Goal: Task Accomplishment & Management: Manage account settings

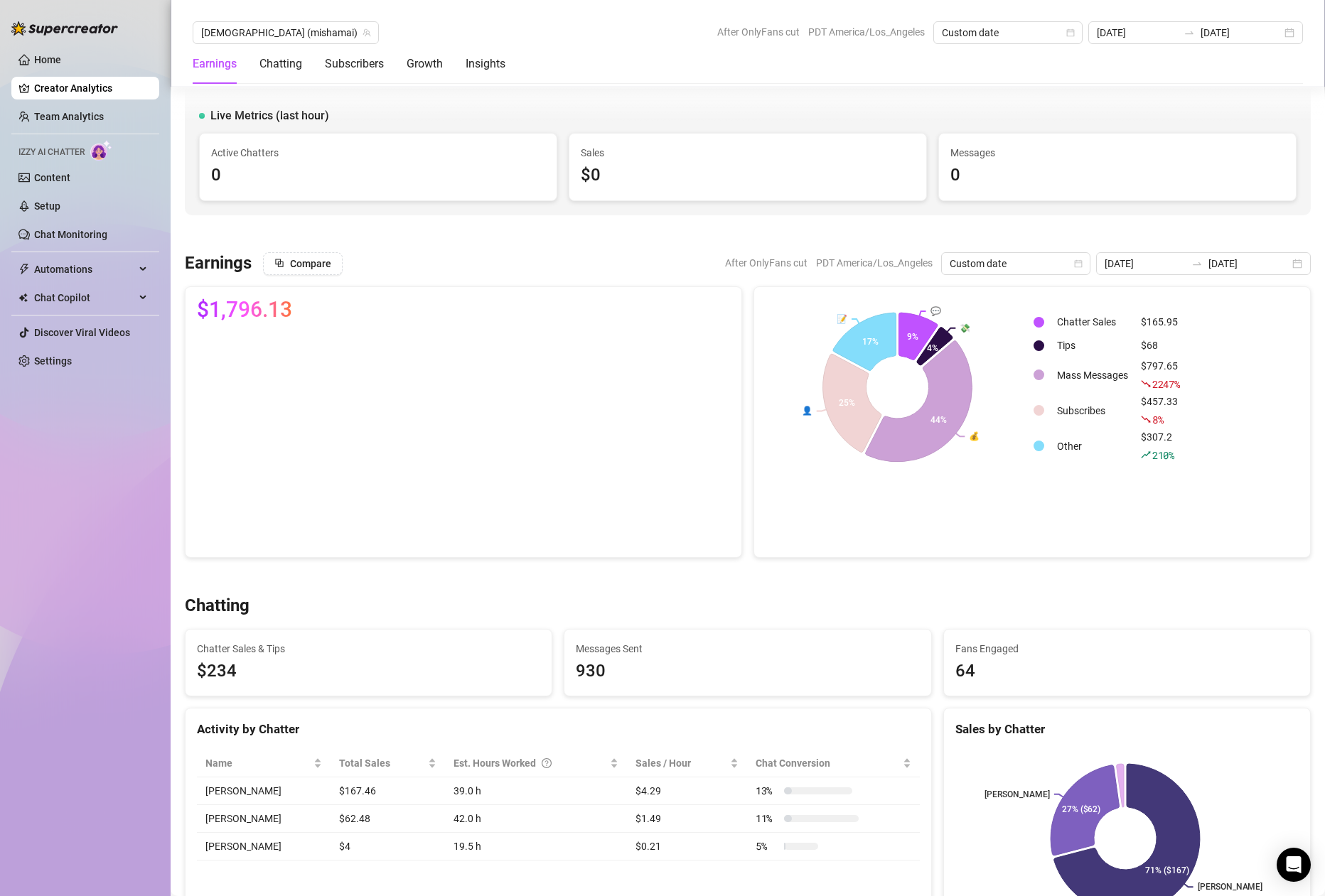
scroll to position [414, 0]
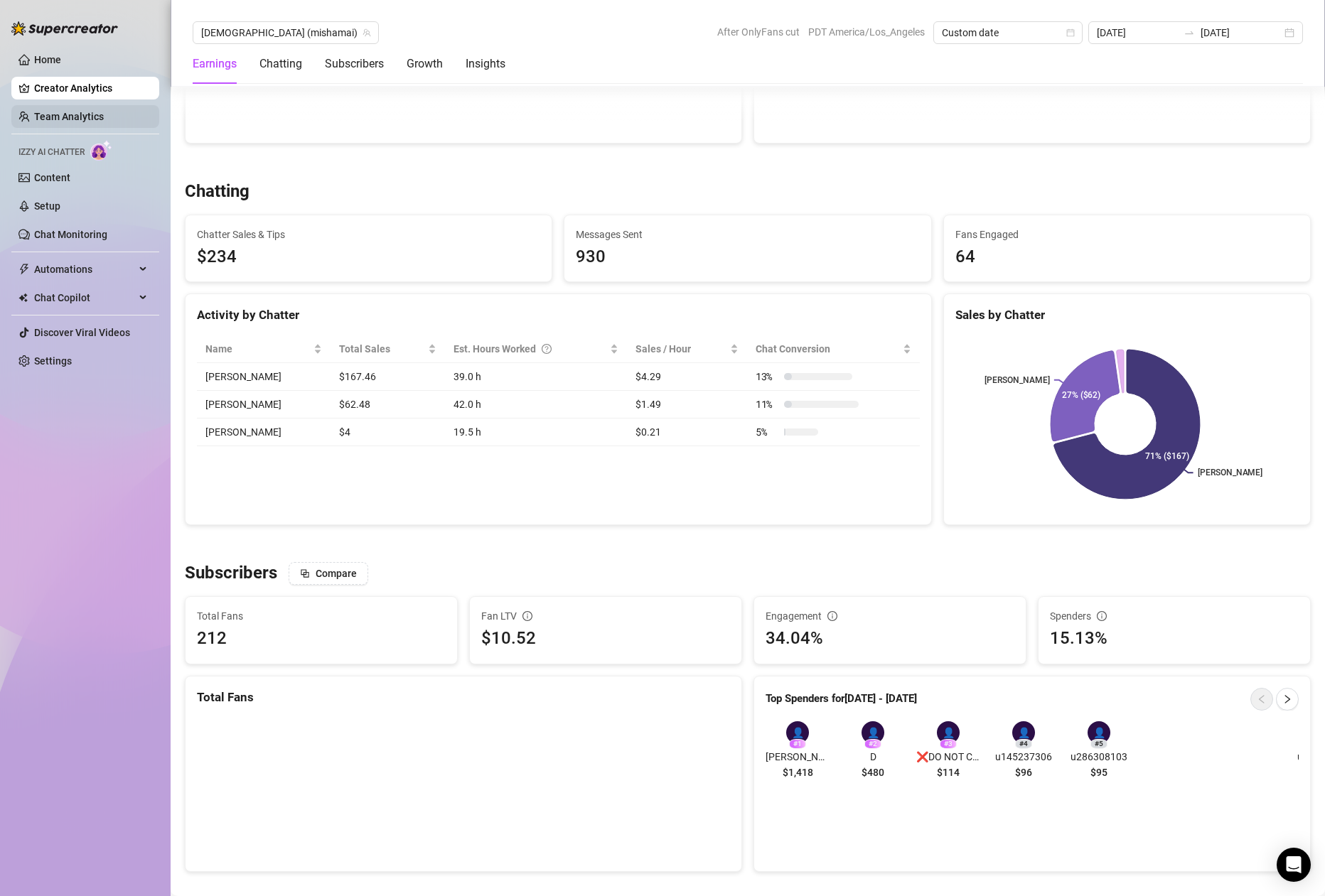
click at [103, 117] on link "Team Analytics" at bounding box center [68, 116] width 69 height 11
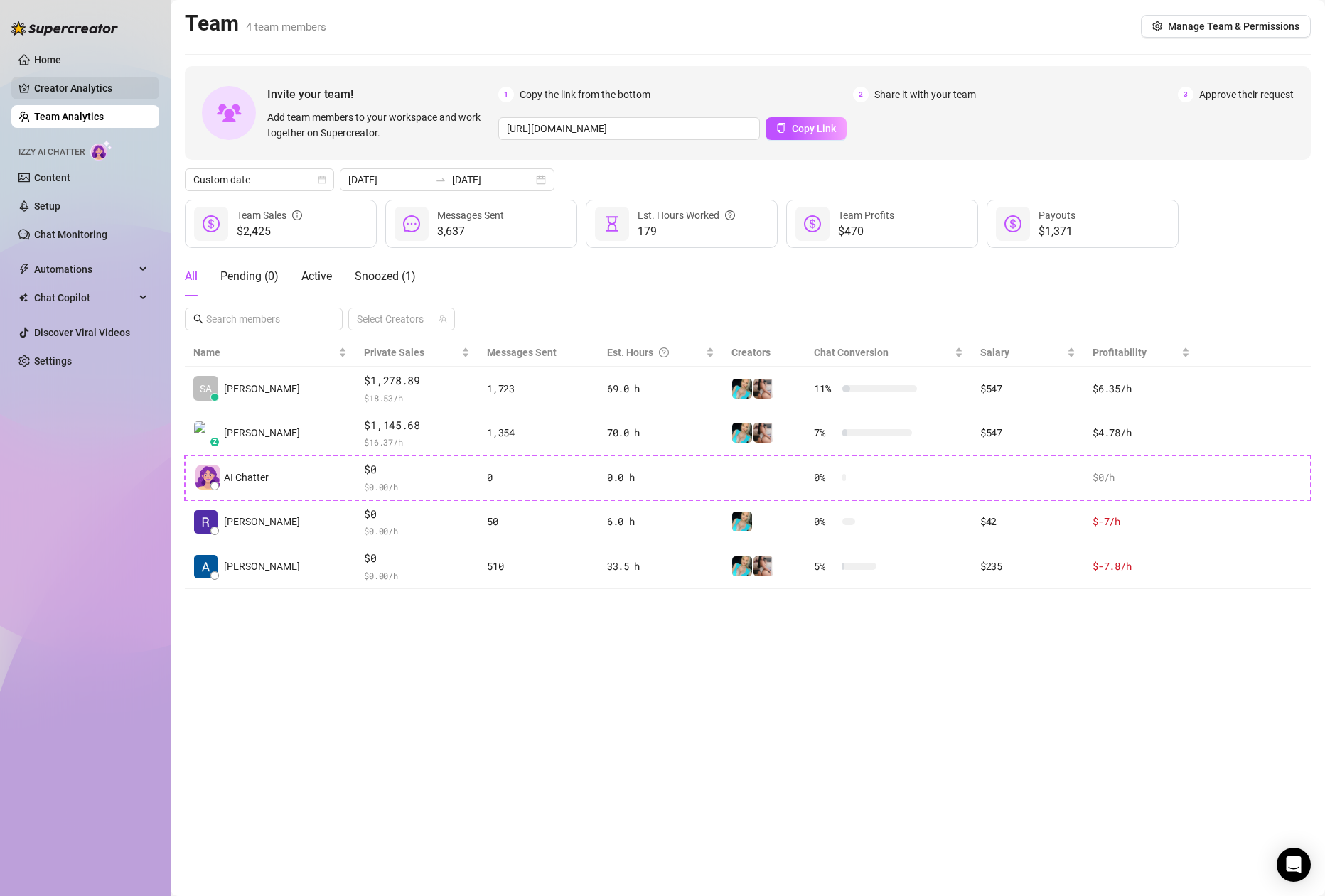
click at [114, 93] on link "Creator Analytics" at bounding box center [90, 88] width 113 height 23
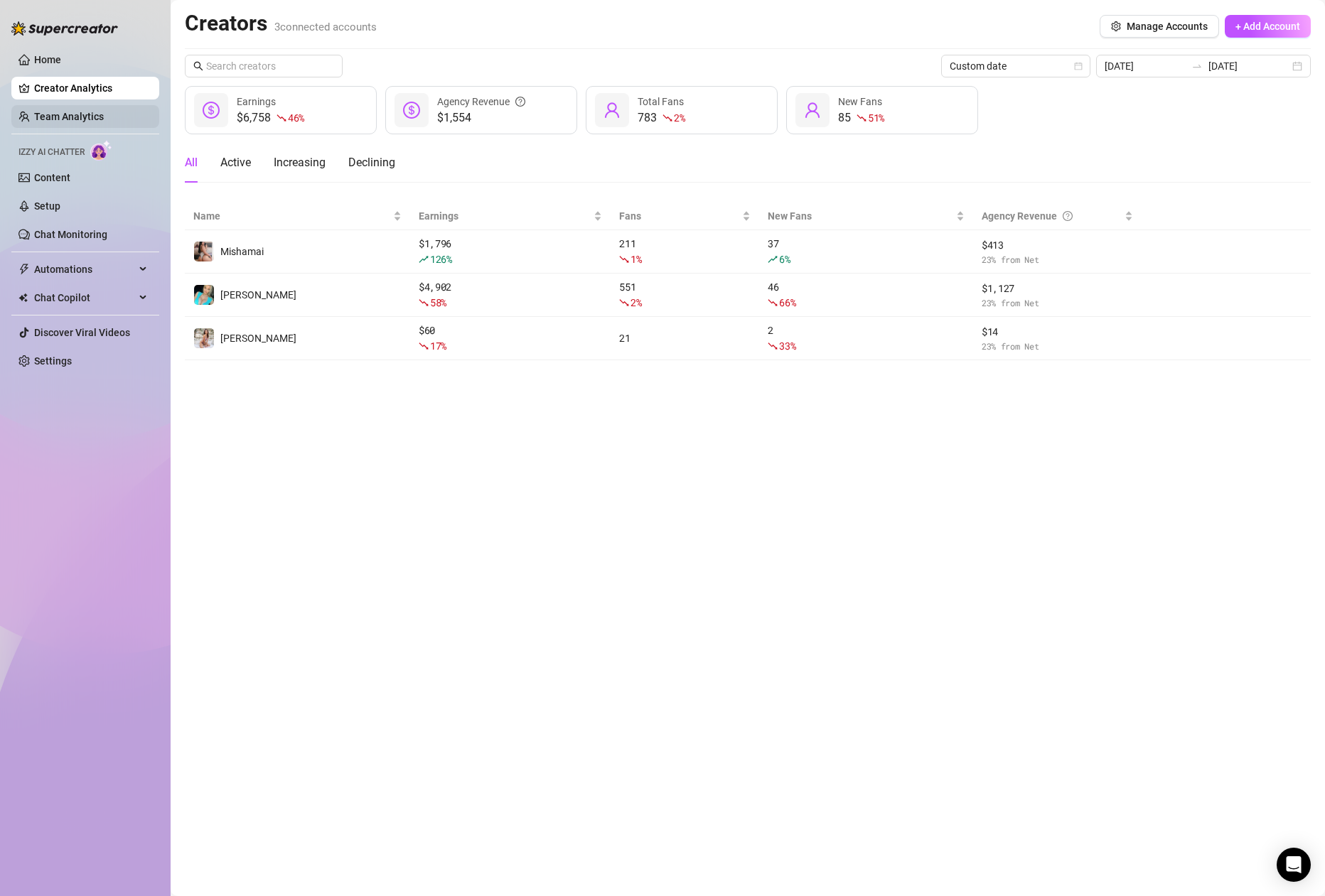
click at [103, 122] on link "Team Analytics" at bounding box center [68, 116] width 69 height 11
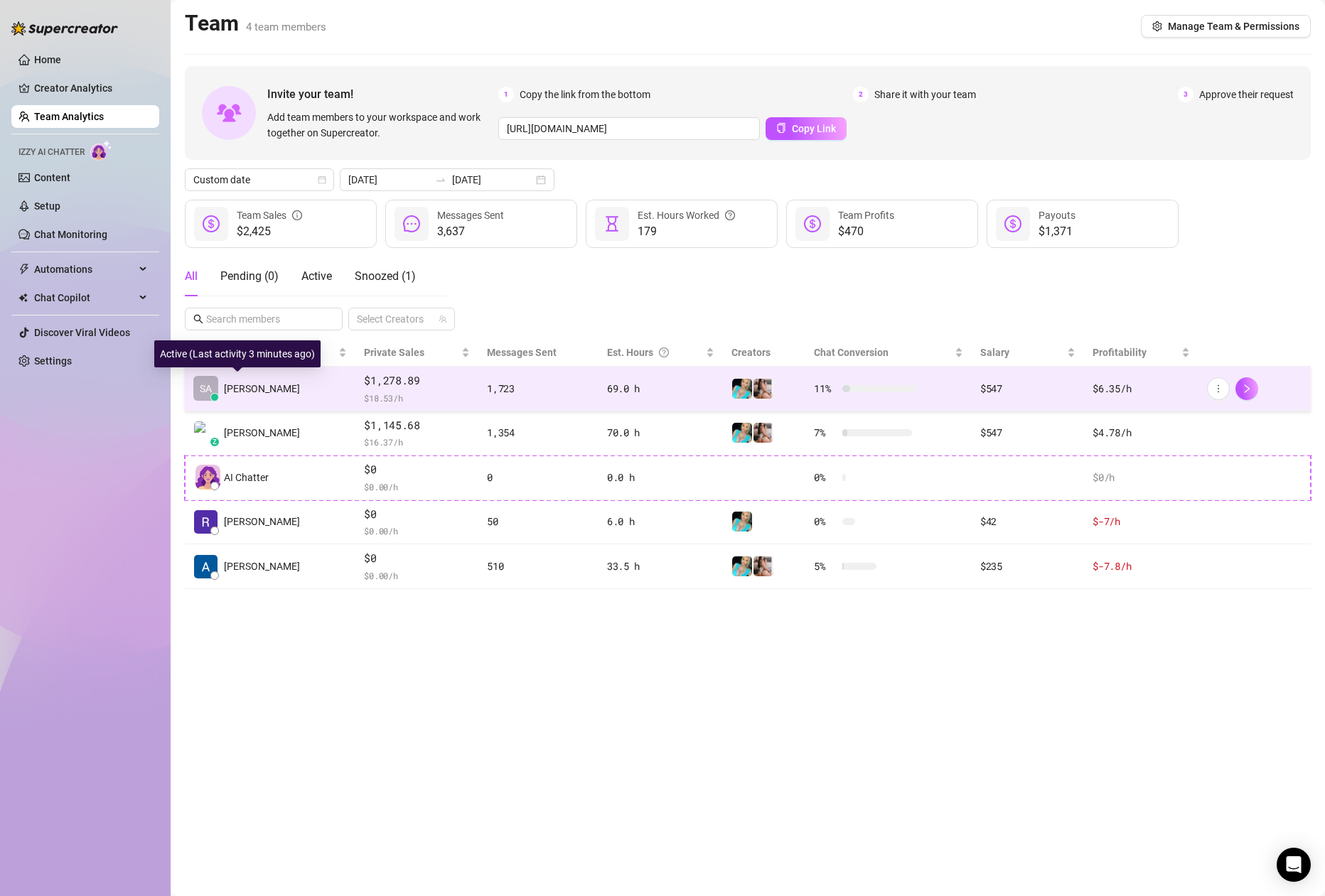
click at [275, 391] on span "[PERSON_NAME]" at bounding box center [262, 388] width 76 height 16
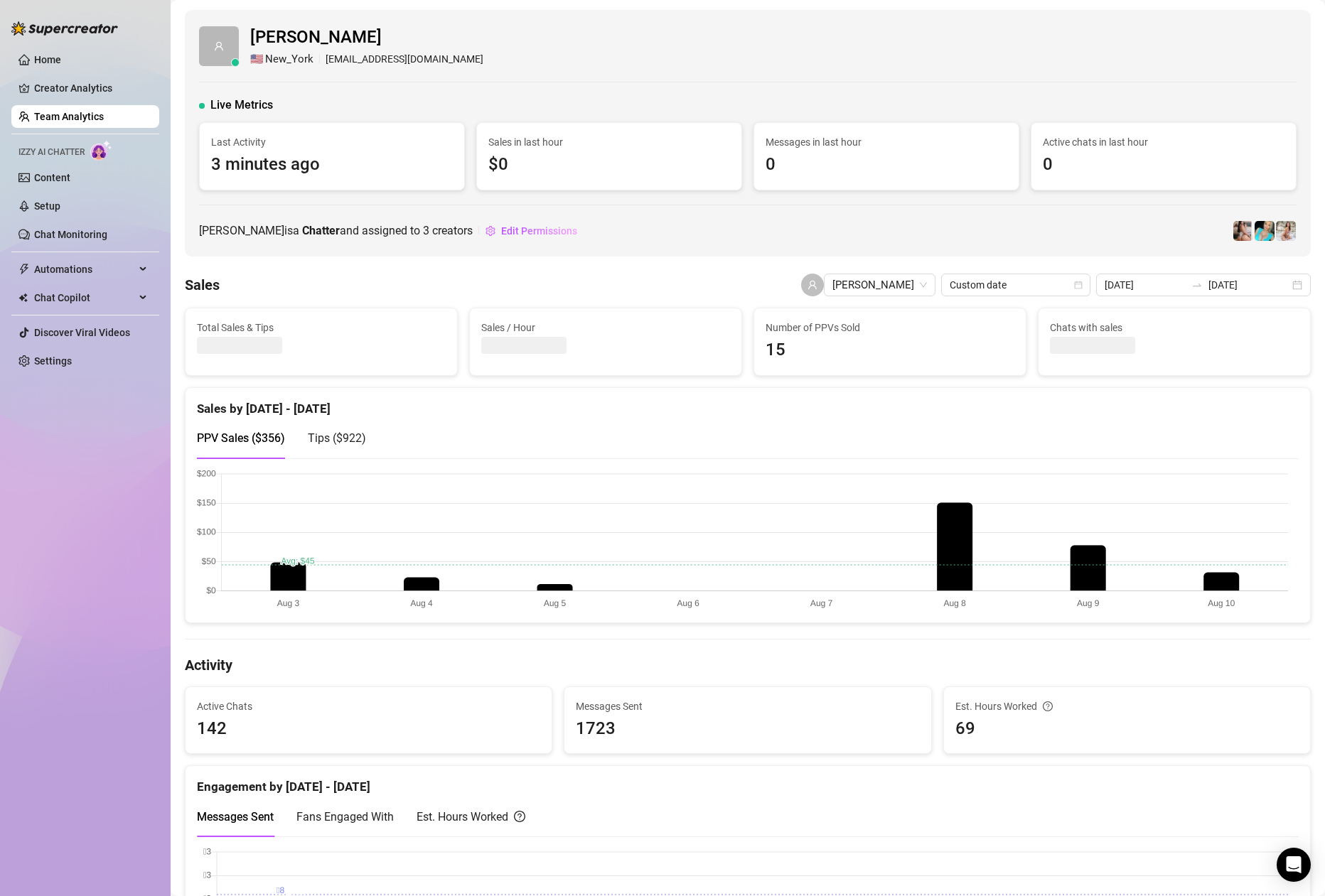
scroll to position [3, 0]
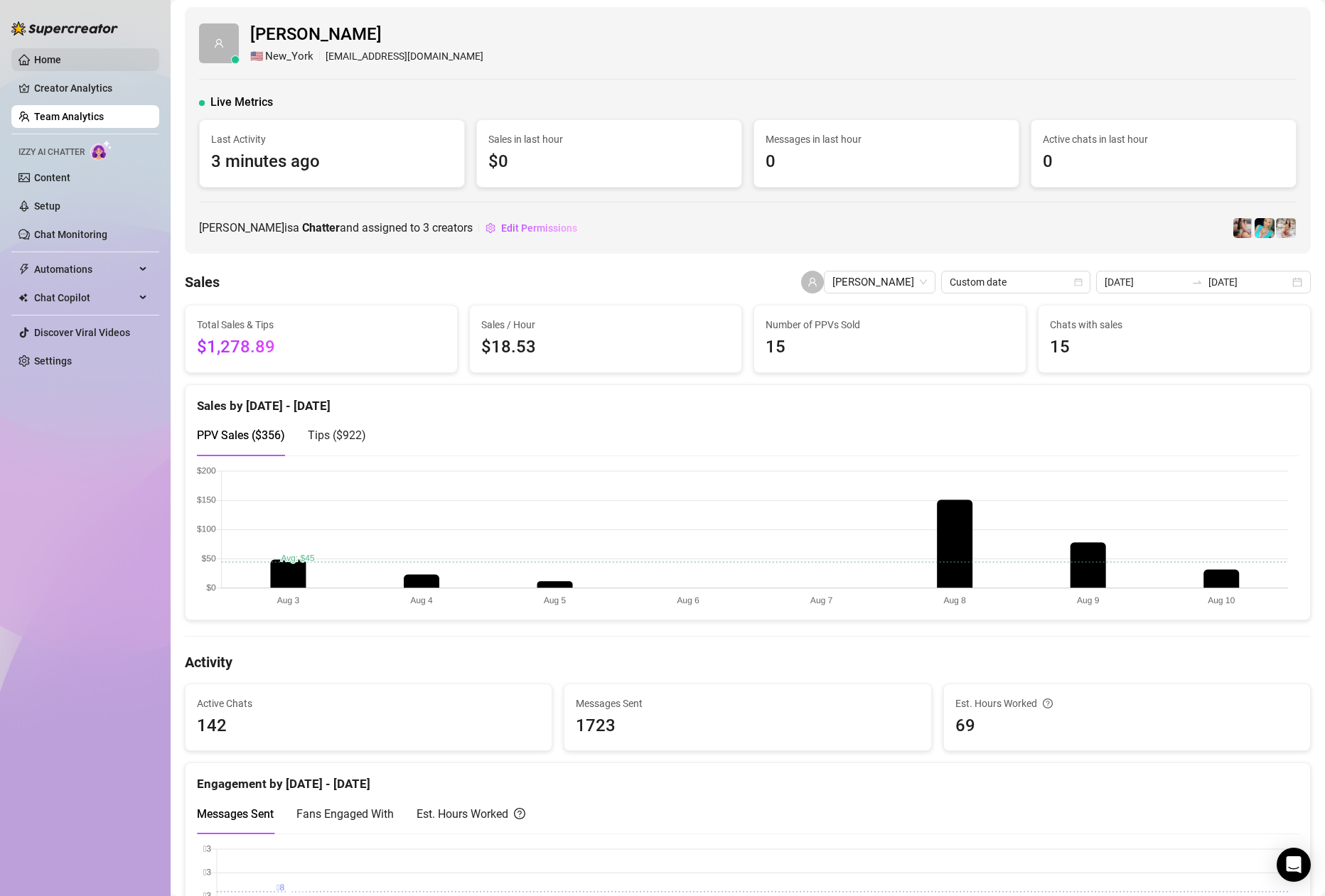
click at [61, 66] on link "Home" at bounding box center [47, 60] width 27 height 11
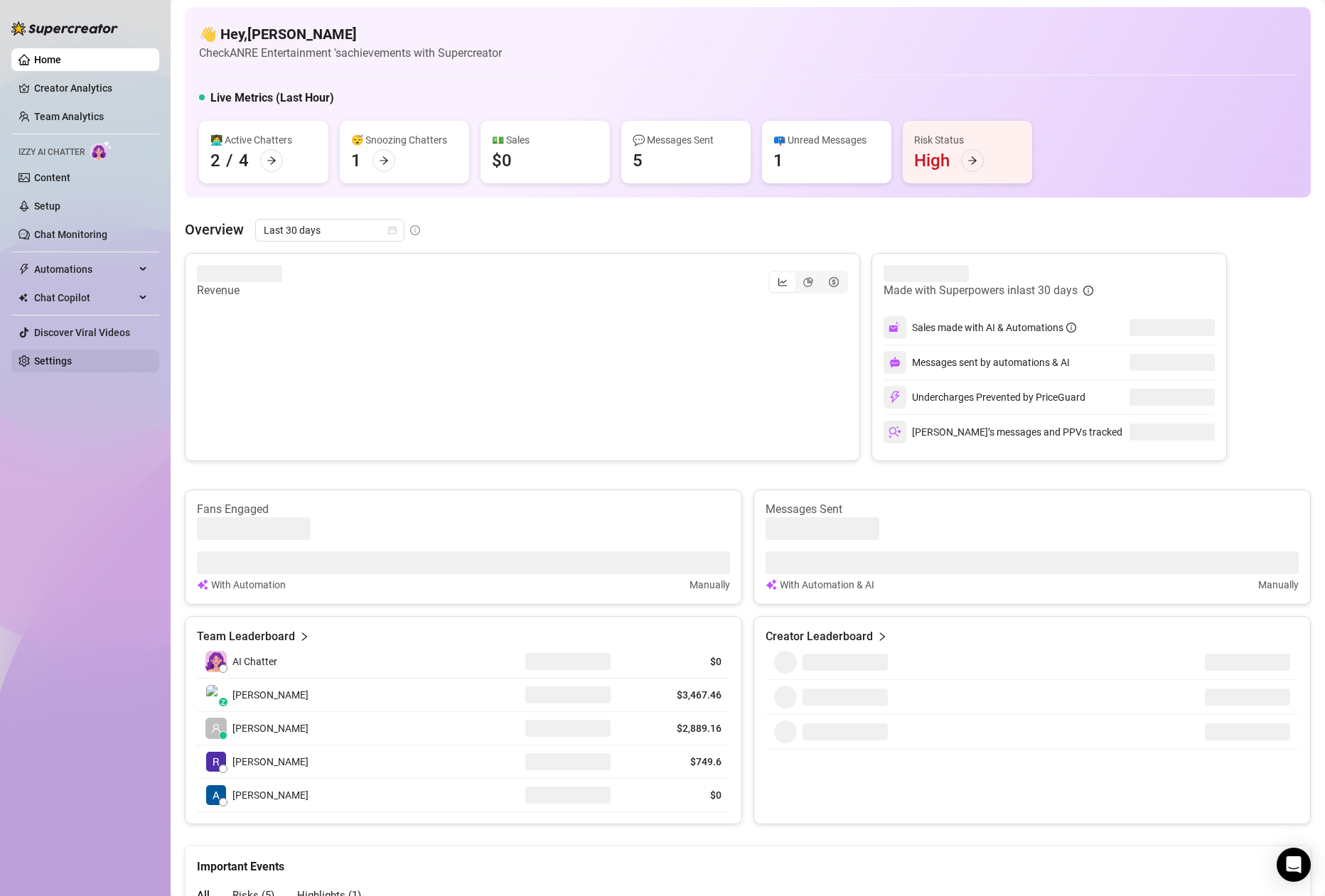
click at [72, 355] on link "Settings" at bounding box center [53, 361] width 38 height 11
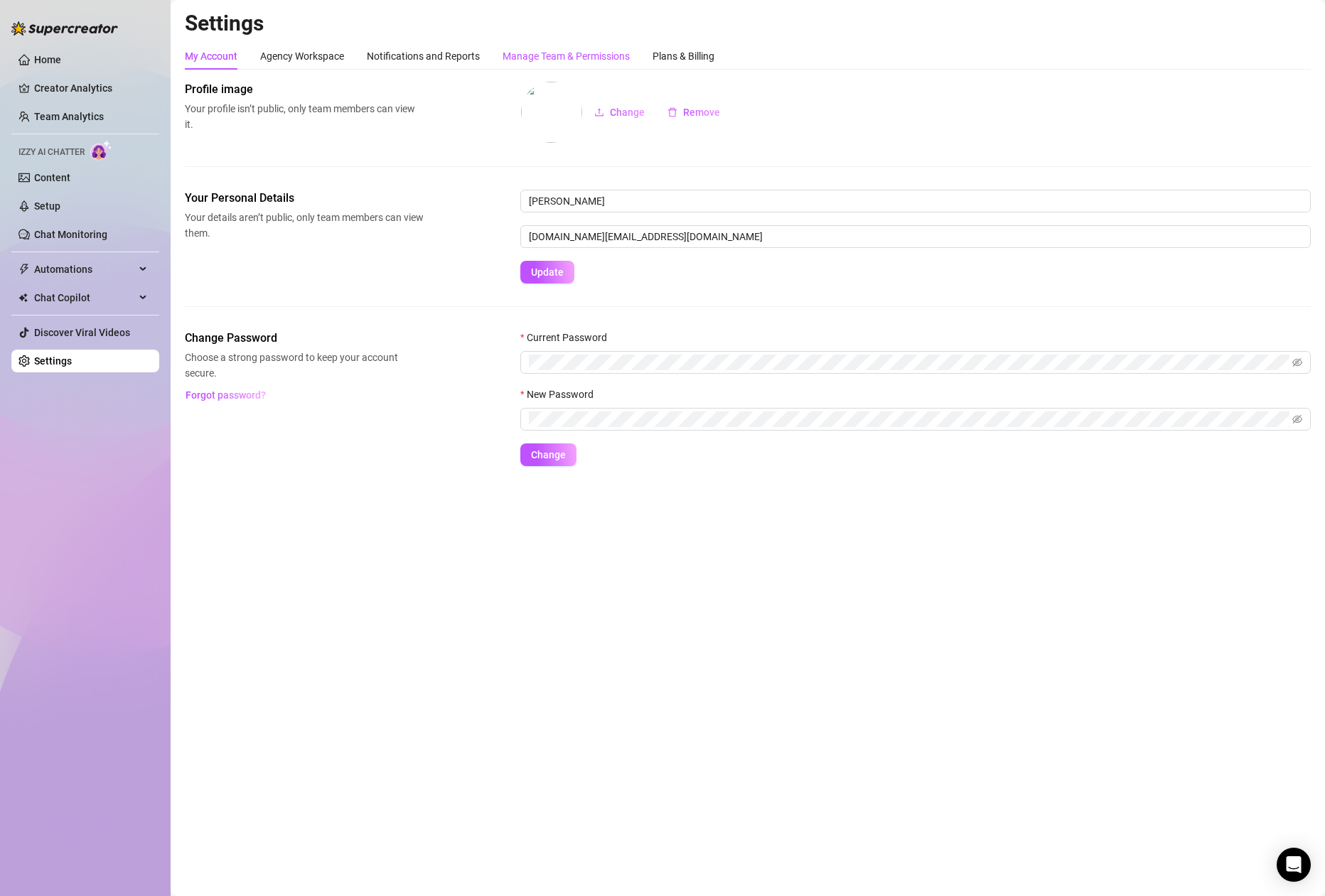
click at [605, 61] on div "Manage Team & Permissions" at bounding box center [567, 55] width 127 height 16
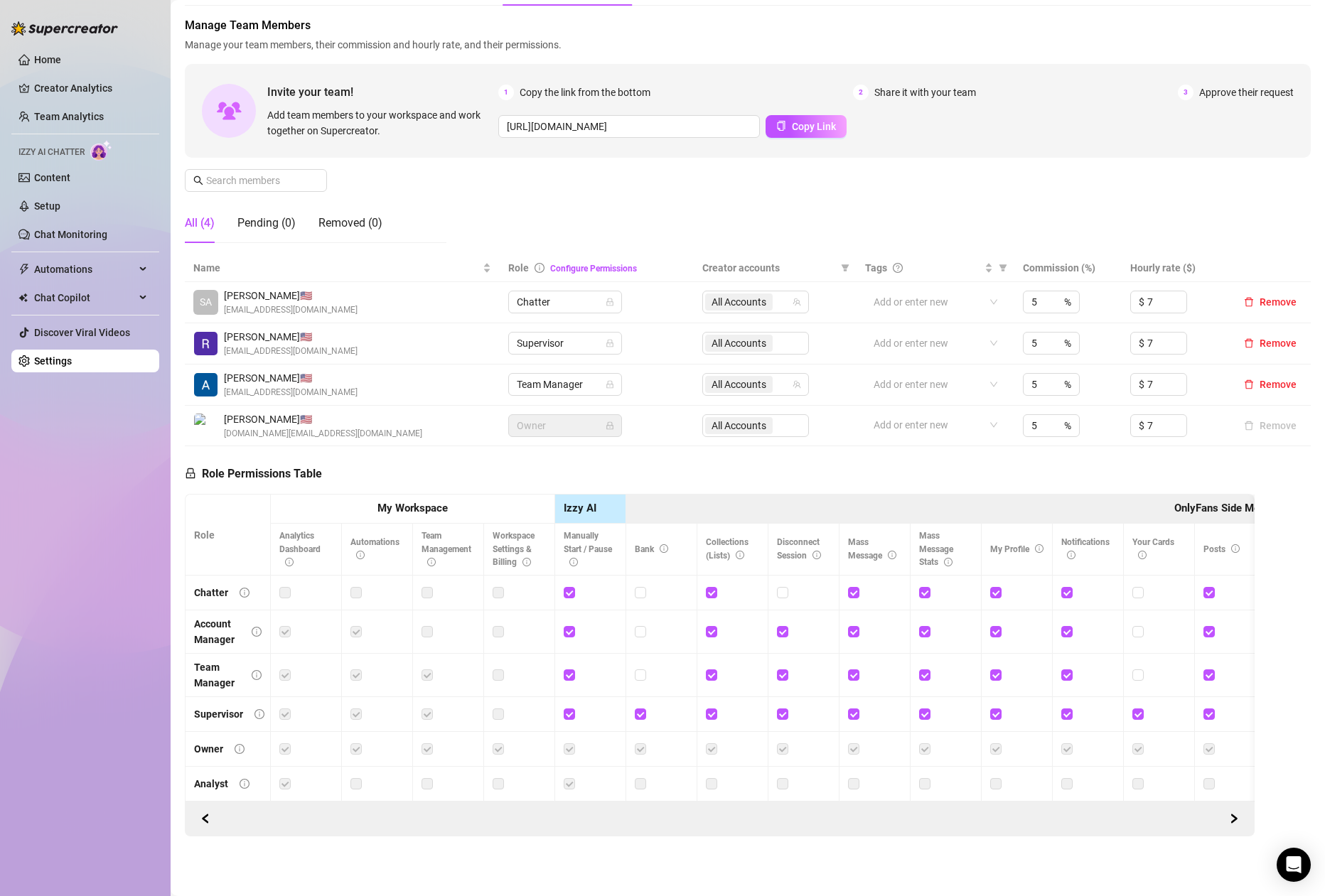
click at [98, 154] on img at bounding box center [101, 150] width 22 height 20
click at [70, 184] on link "Content" at bounding box center [52, 177] width 36 height 11
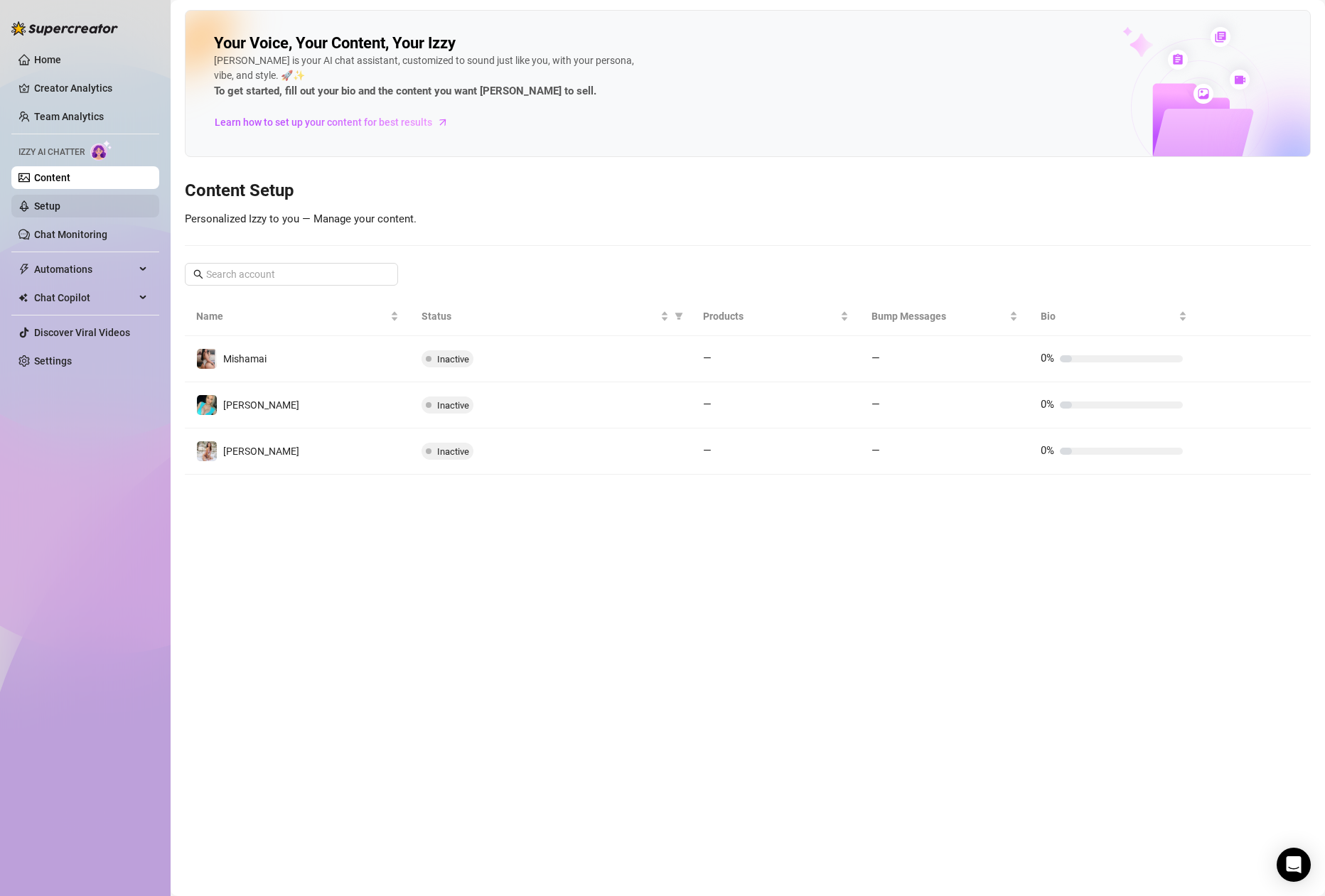
click at [60, 209] on link "Setup" at bounding box center [47, 206] width 27 height 11
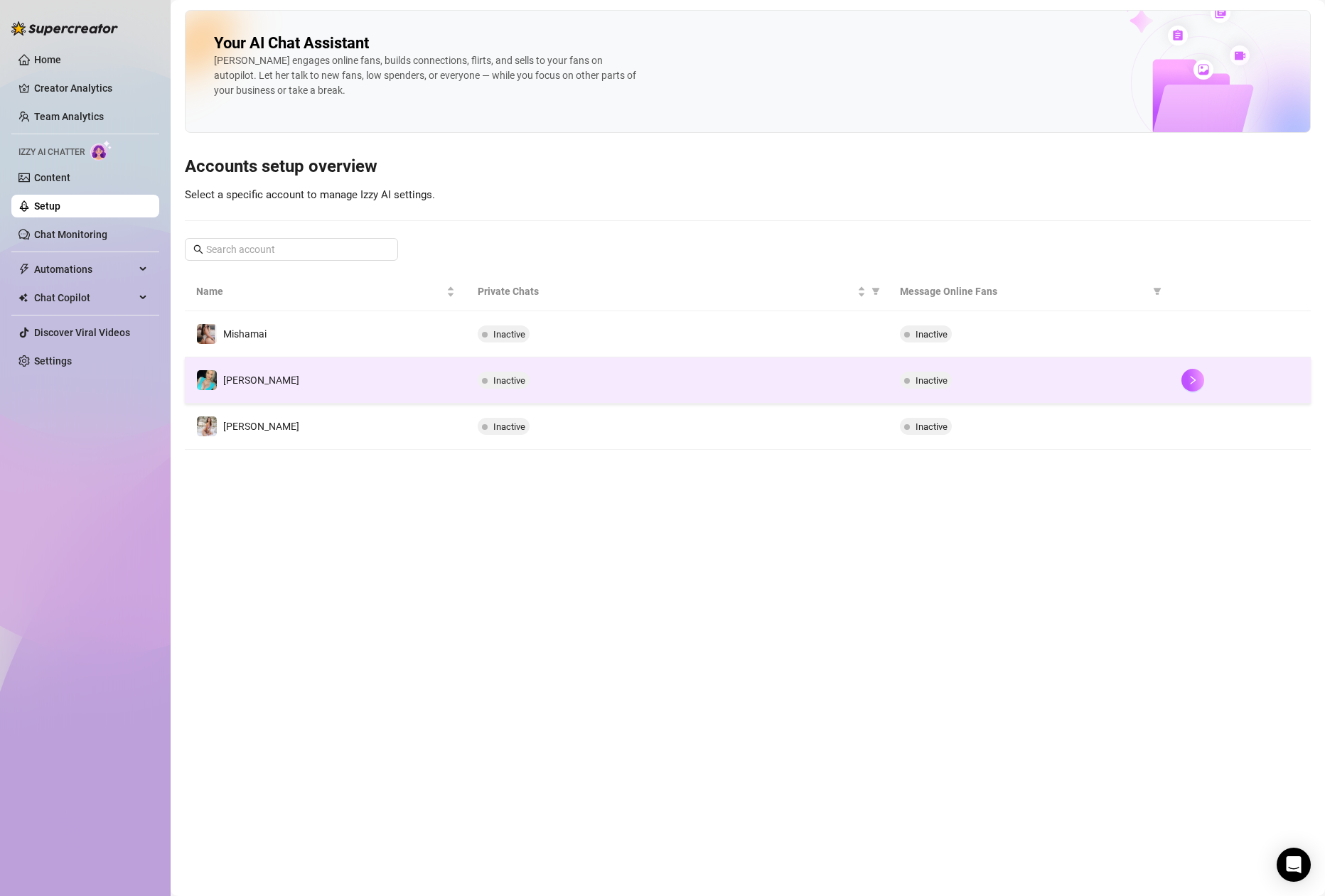
click at [331, 395] on td "[PERSON_NAME]" at bounding box center [325, 380] width 281 height 46
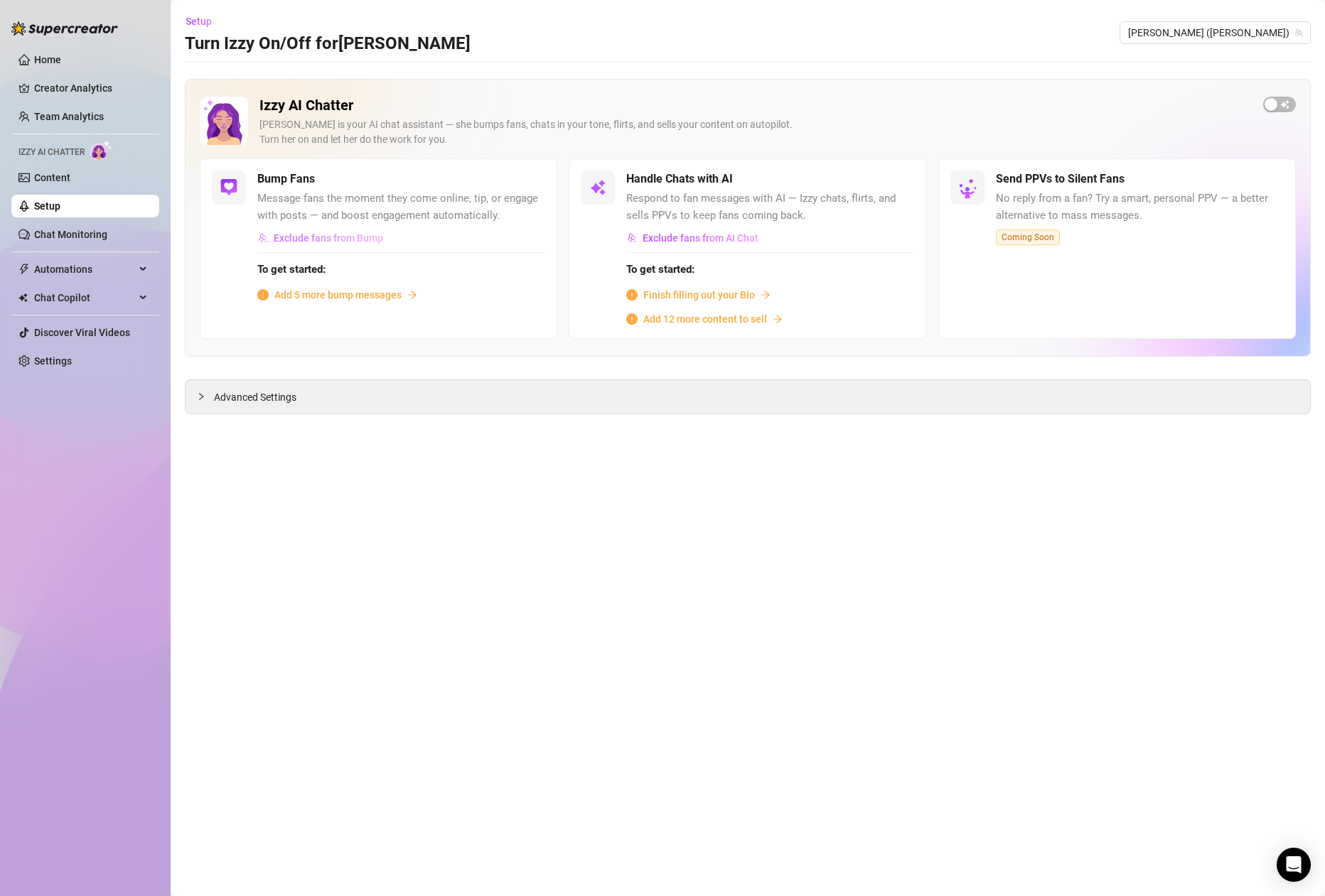
click at [306, 248] on button "Exclude fans from Bump" at bounding box center [320, 238] width 126 height 23
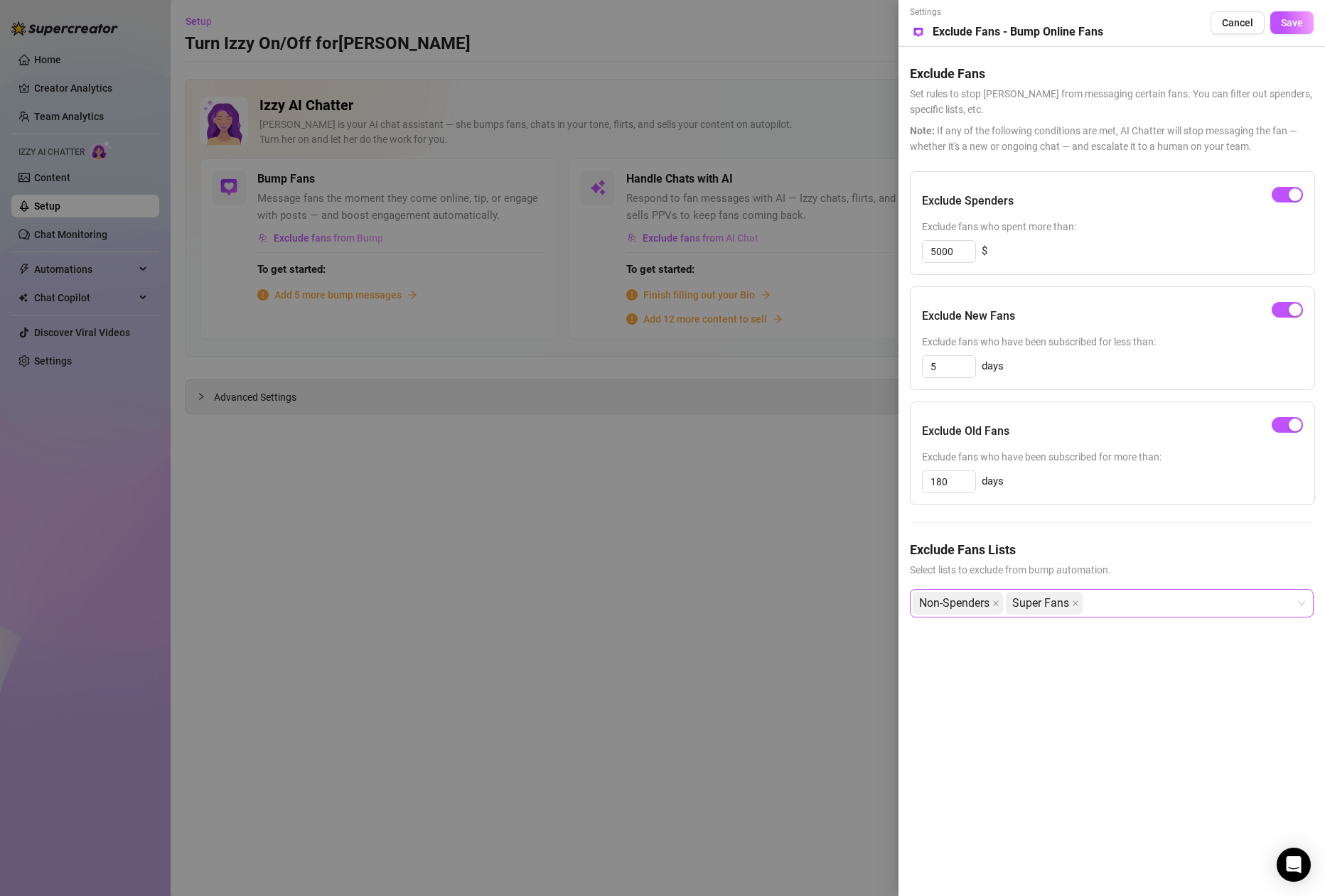
click at [1113, 610] on div "Non-Spenders Super Fans" at bounding box center [1104, 603] width 383 height 26
type input "mu"
click at [1074, 624] on div "Muted" at bounding box center [1111, 635] width 398 height 23
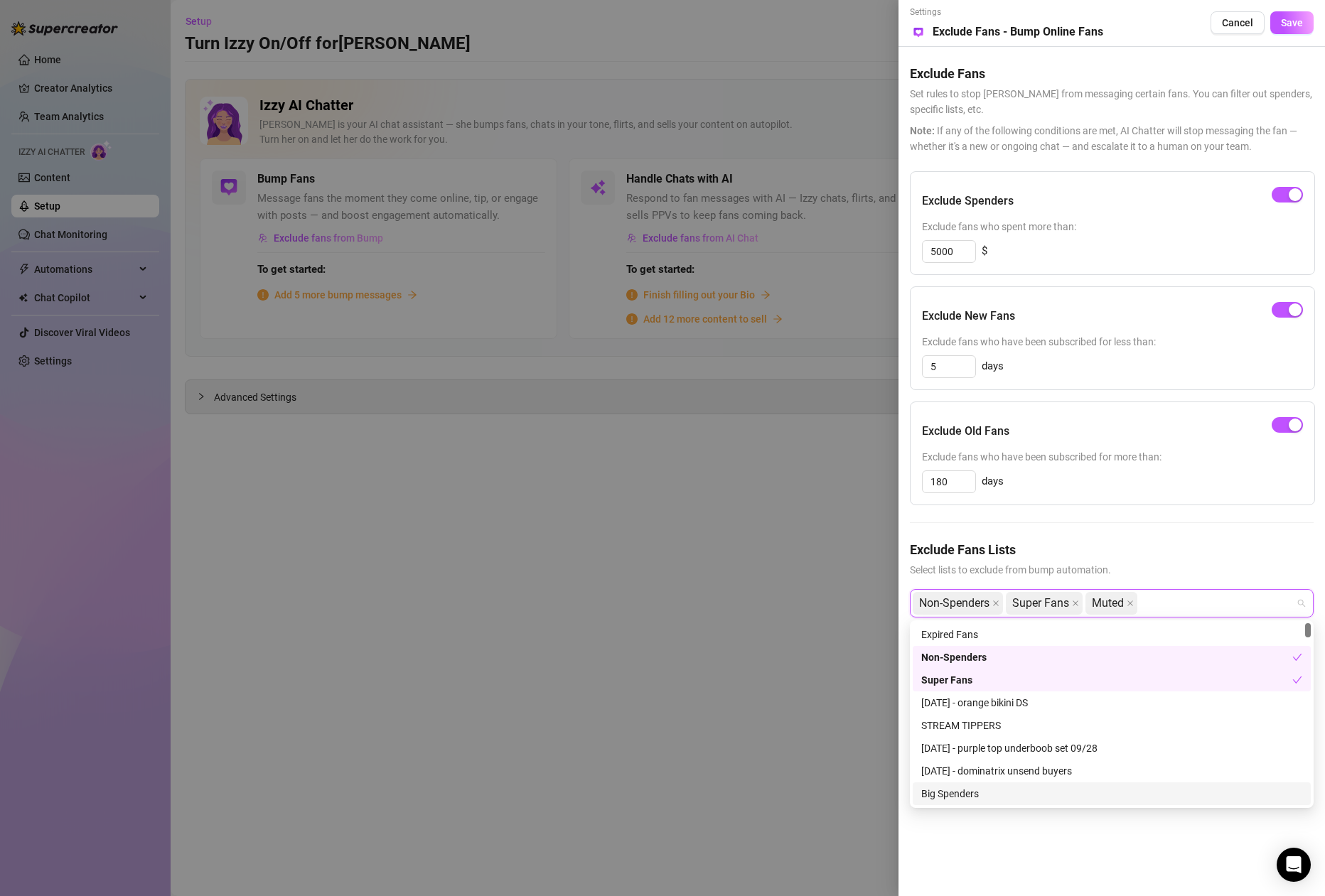
click at [965, 797] on div "Big Spenders" at bounding box center [1111, 794] width 381 height 16
click at [1096, 875] on div "Settings Preview Exclude Fans - Bump Online Fans Cancel Save Exclude Fans Set r…" at bounding box center [1112, 448] width 426 height 896
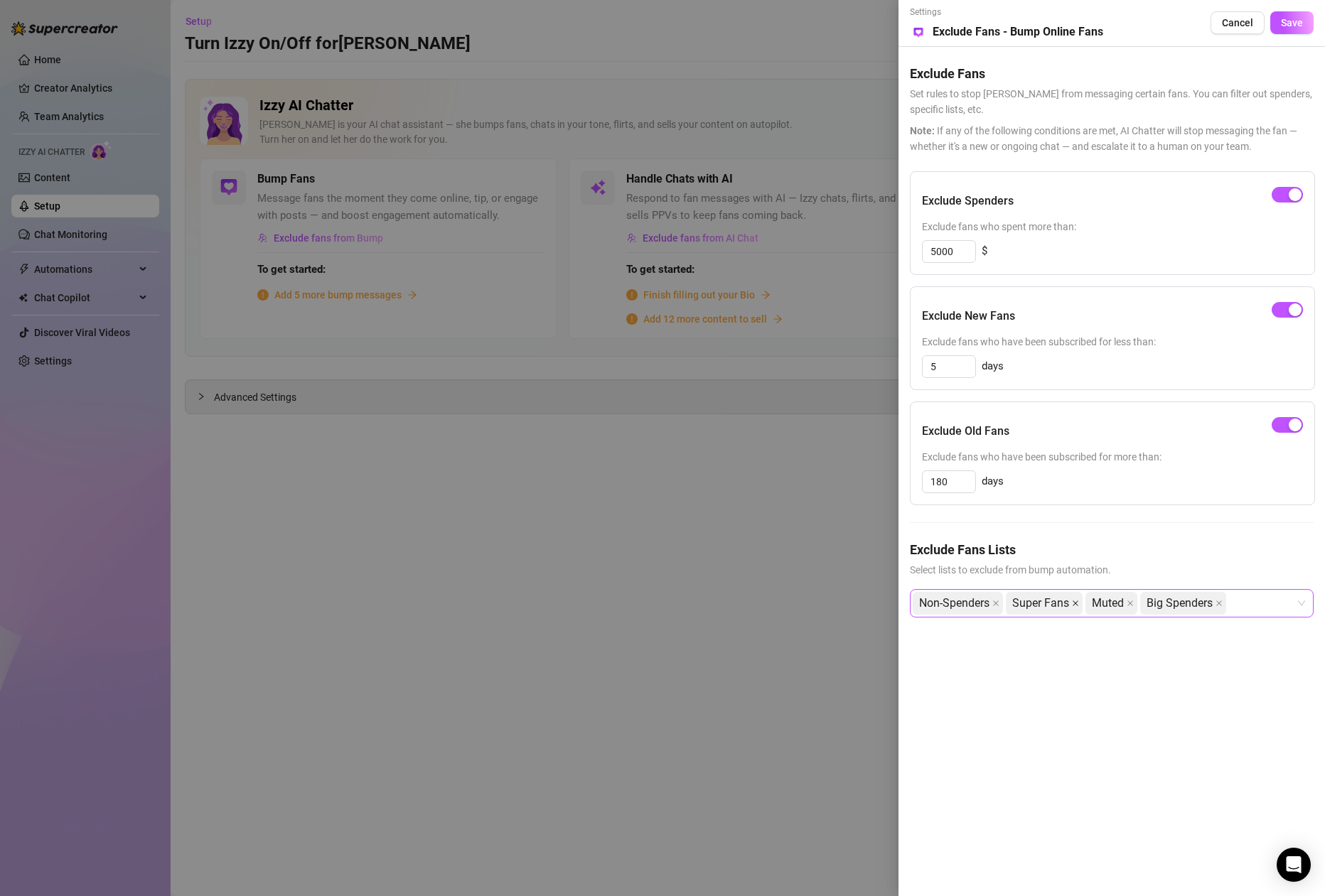
click at [1074, 605] on icon "close" at bounding box center [1075, 603] width 6 height 6
click at [1177, 608] on div "Non-Spenders Muted Big Spenders" at bounding box center [1104, 603] width 383 height 26
type input "B"
click at [1156, 565] on span "Select lists to exclude from bump automation." at bounding box center [1112, 569] width 404 height 16
click at [1298, 29] on span "Save" at bounding box center [1292, 22] width 22 height 11
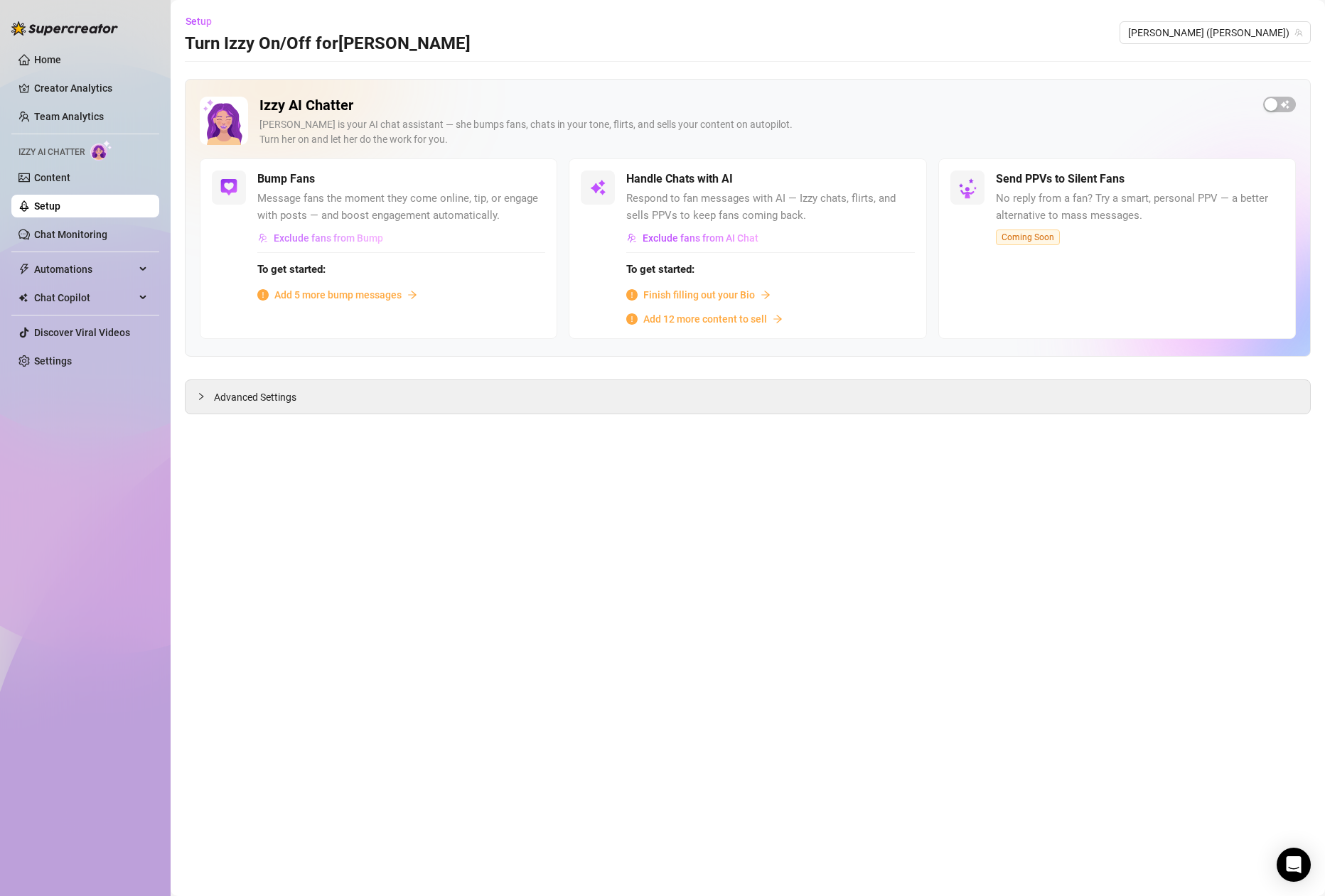
click at [332, 234] on span "Exclude fans from Bump" at bounding box center [328, 238] width 110 height 11
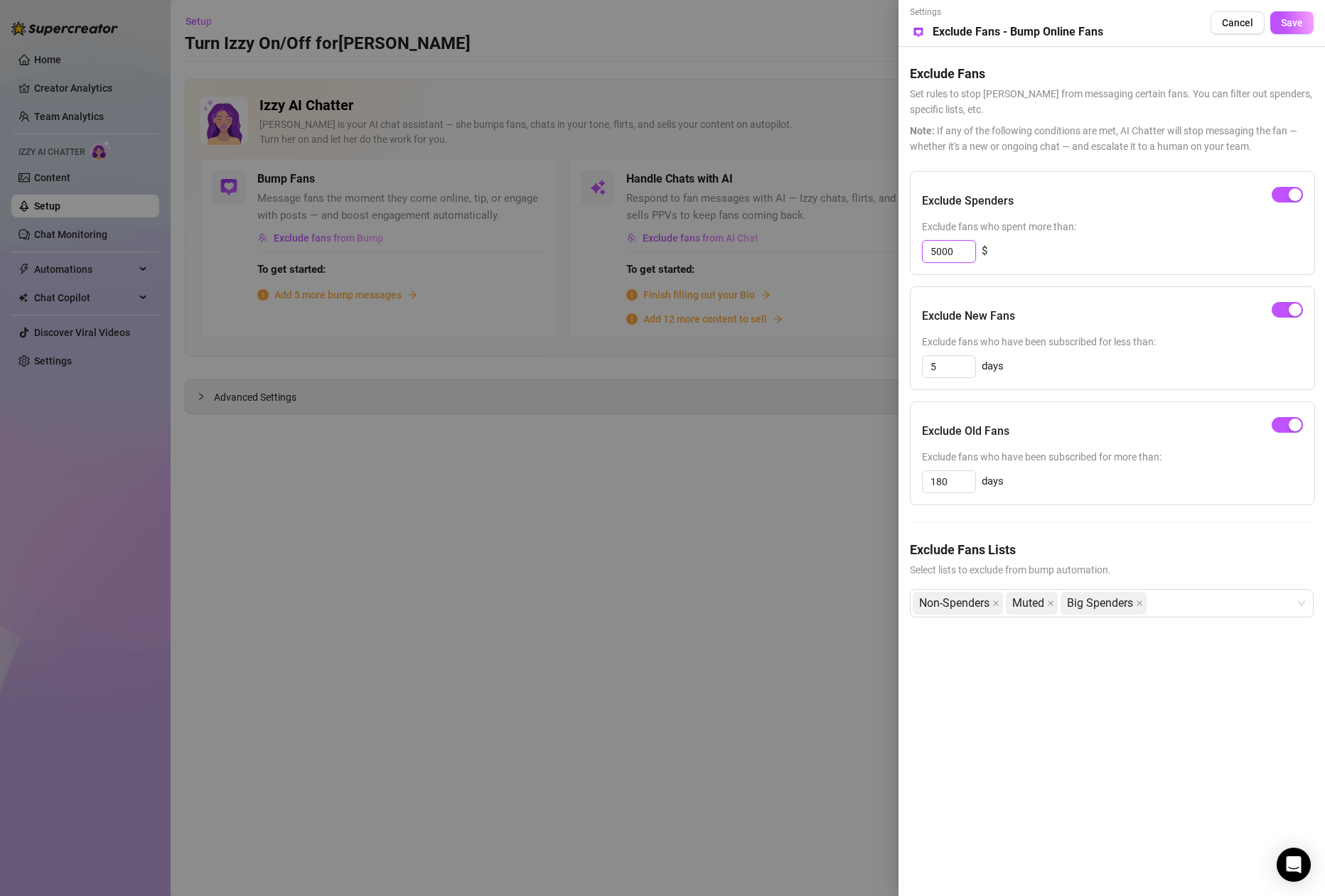
click at [951, 253] on input "5000" at bounding box center [949, 251] width 53 height 21
click at [960, 483] on input "180" at bounding box center [949, 482] width 53 height 21
click at [1287, 424] on button "button" at bounding box center [1287, 424] width 31 height 16
click at [1297, 15] on button "Save" at bounding box center [1292, 22] width 43 height 23
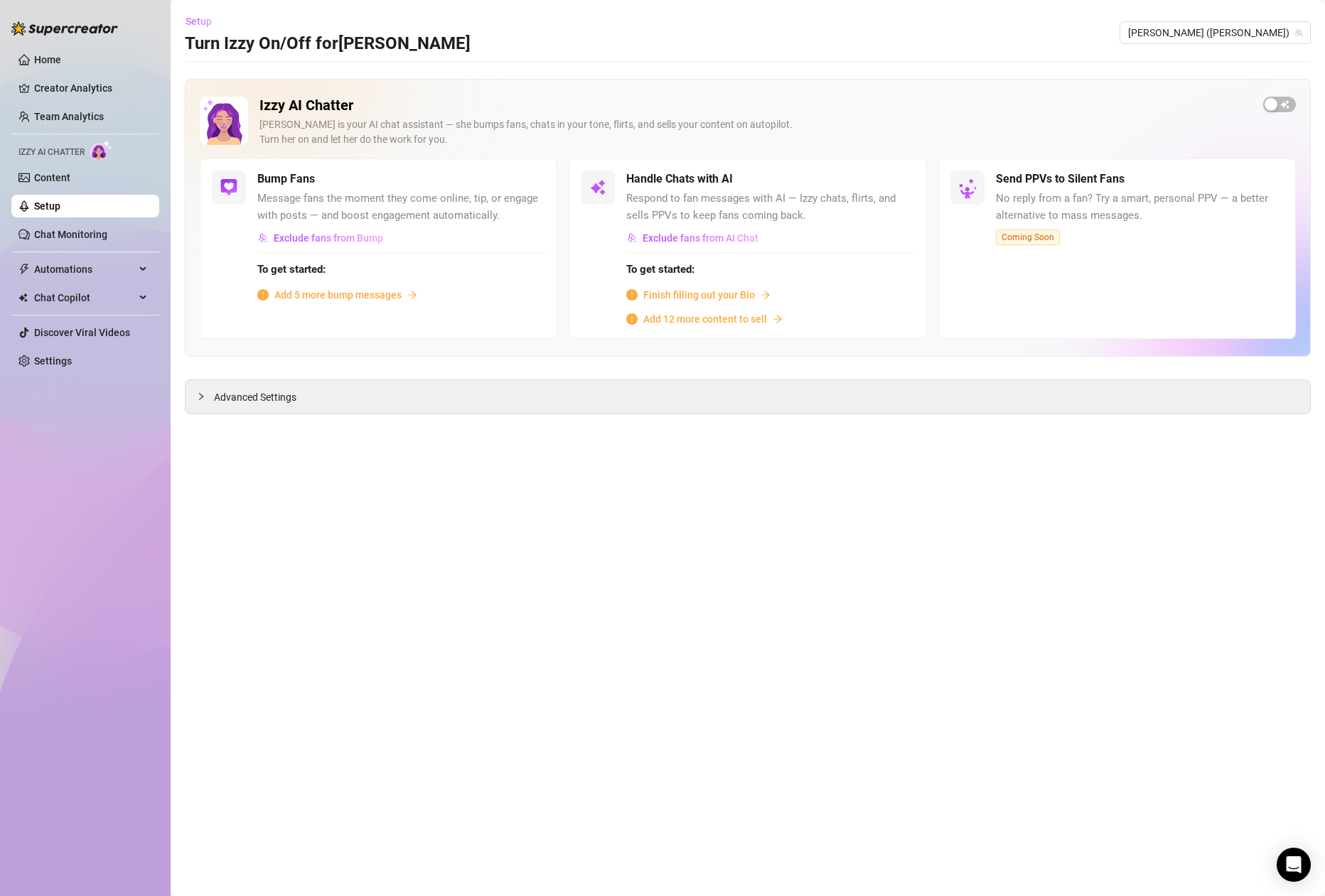
click at [203, 23] on span "Setup" at bounding box center [198, 21] width 27 height 11
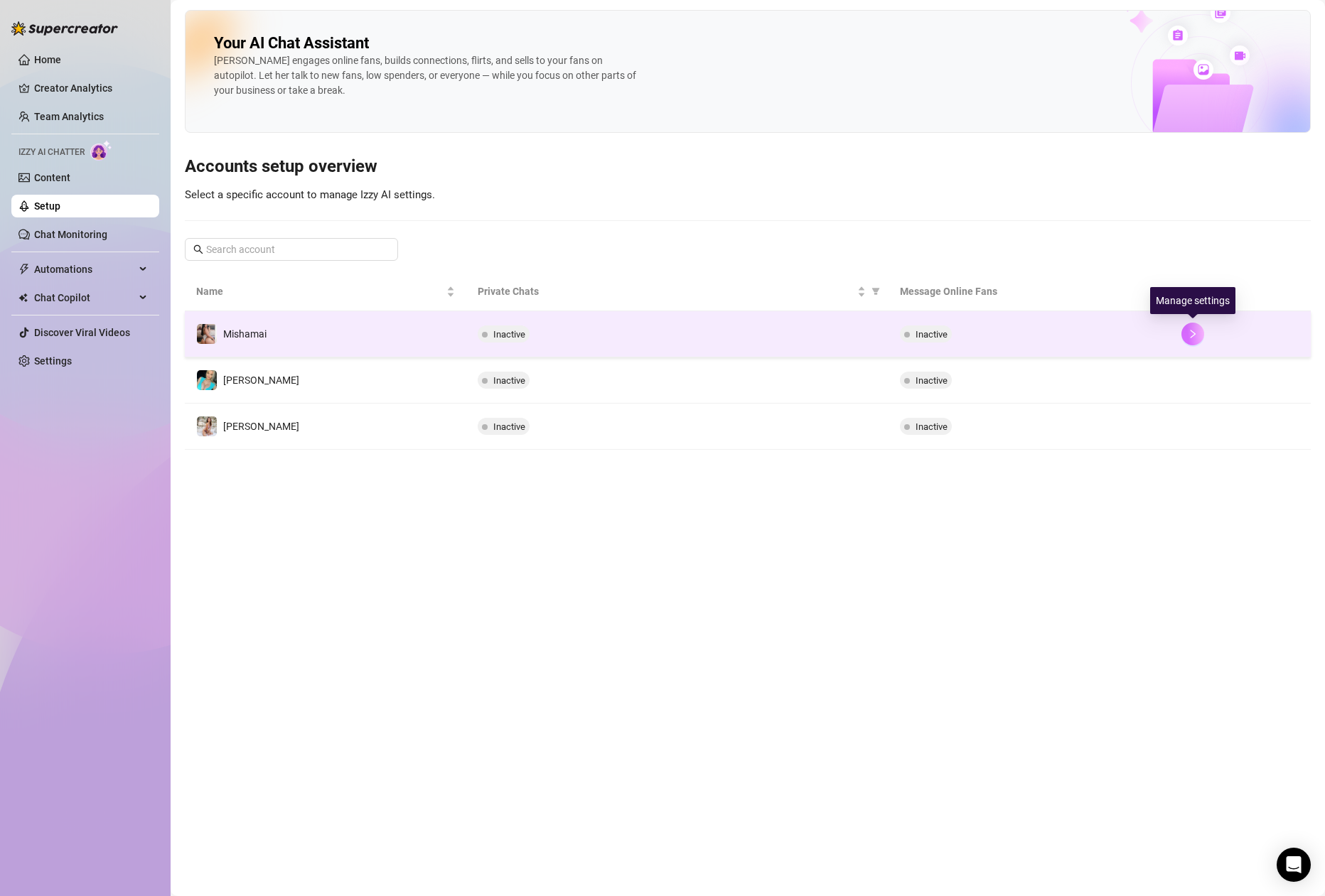
click at [1187, 335] on button "button" at bounding box center [1192, 334] width 23 height 23
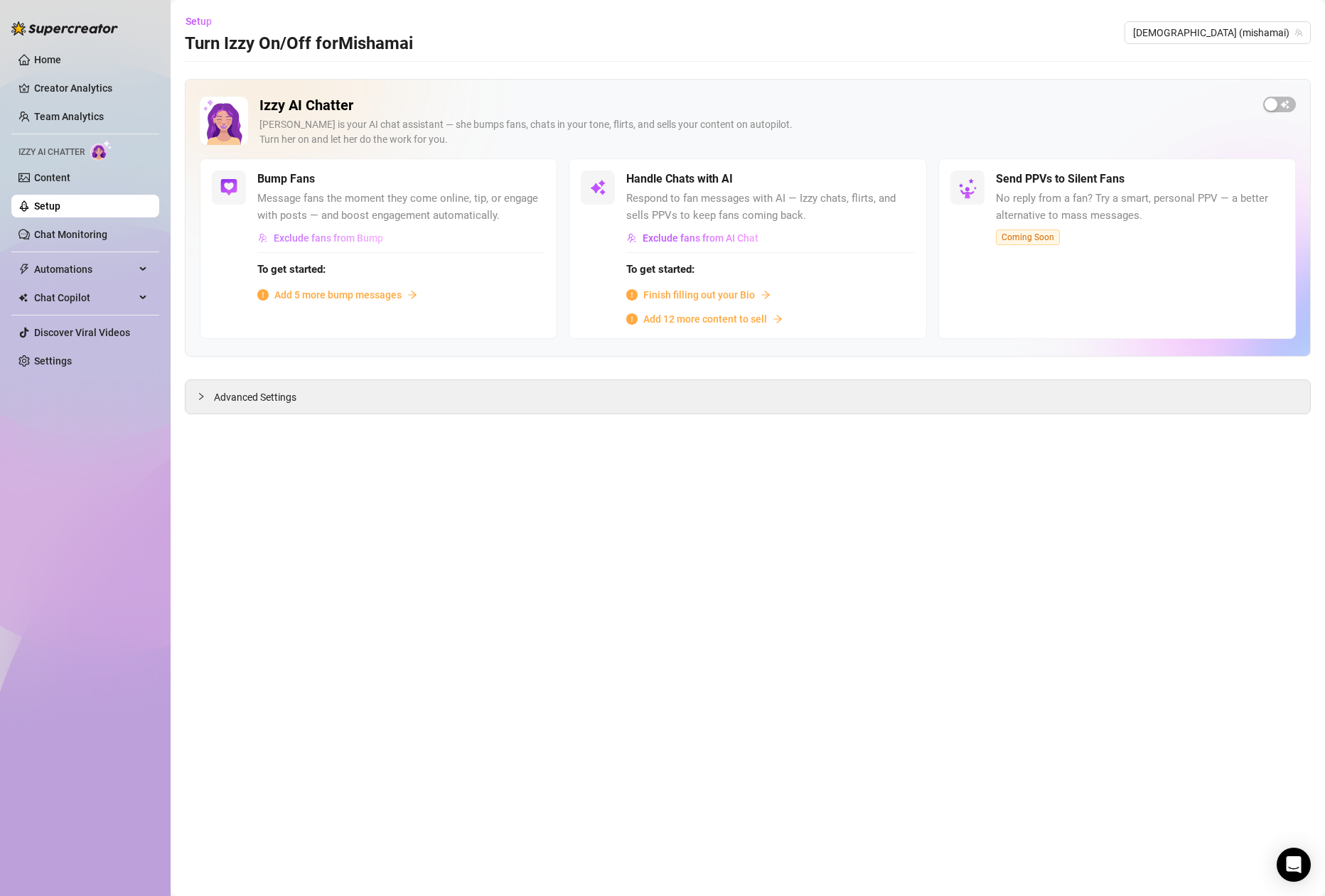
click at [345, 243] on span "Exclude fans from Bump" at bounding box center [328, 238] width 110 height 11
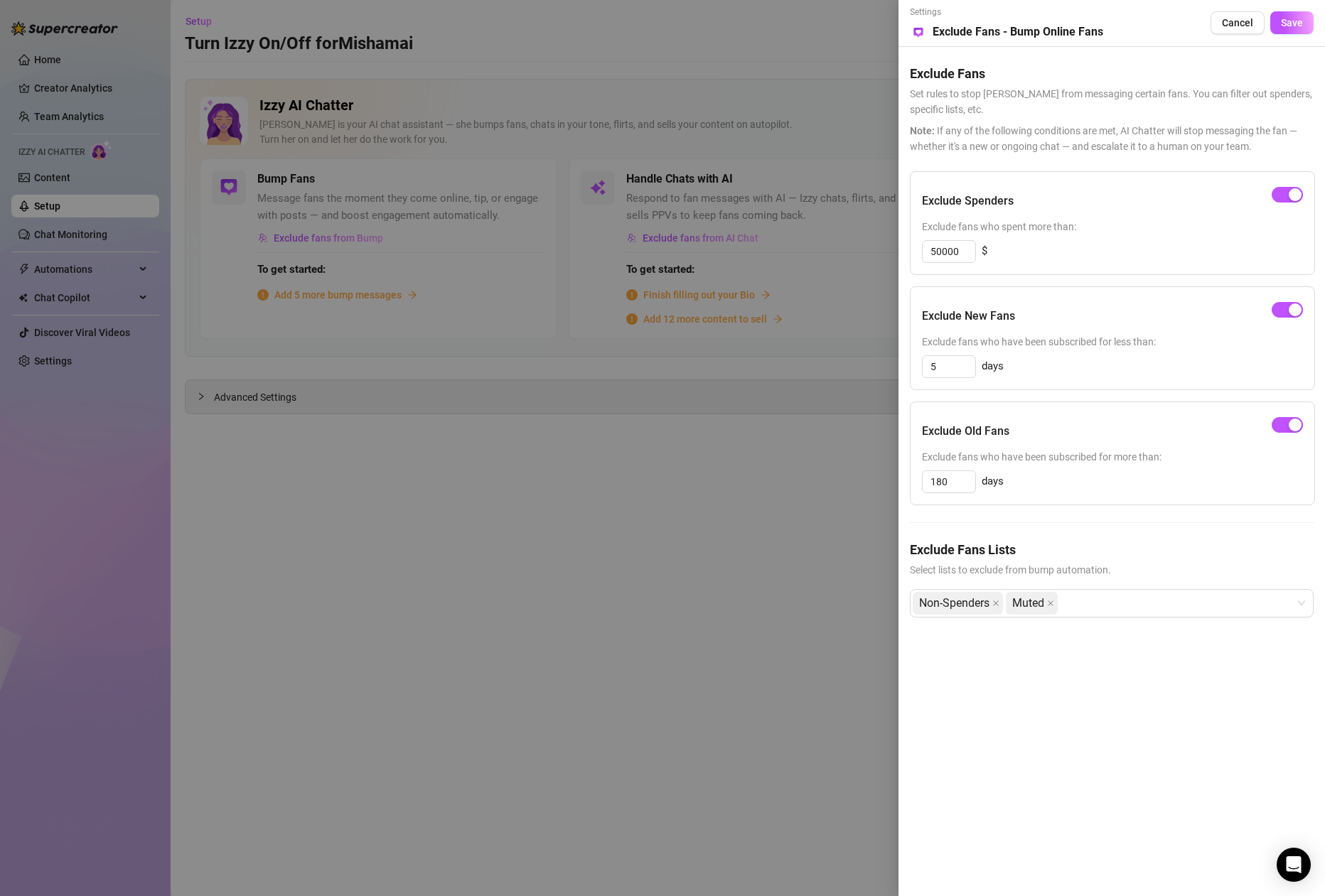
click at [1289, 415] on div at bounding box center [1287, 424] width 31 height 23
click at [1292, 427] on div "button" at bounding box center [1295, 425] width 13 height 13
click at [1179, 608] on div "Non-Spenders Muted" at bounding box center [1104, 603] width 383 height 26
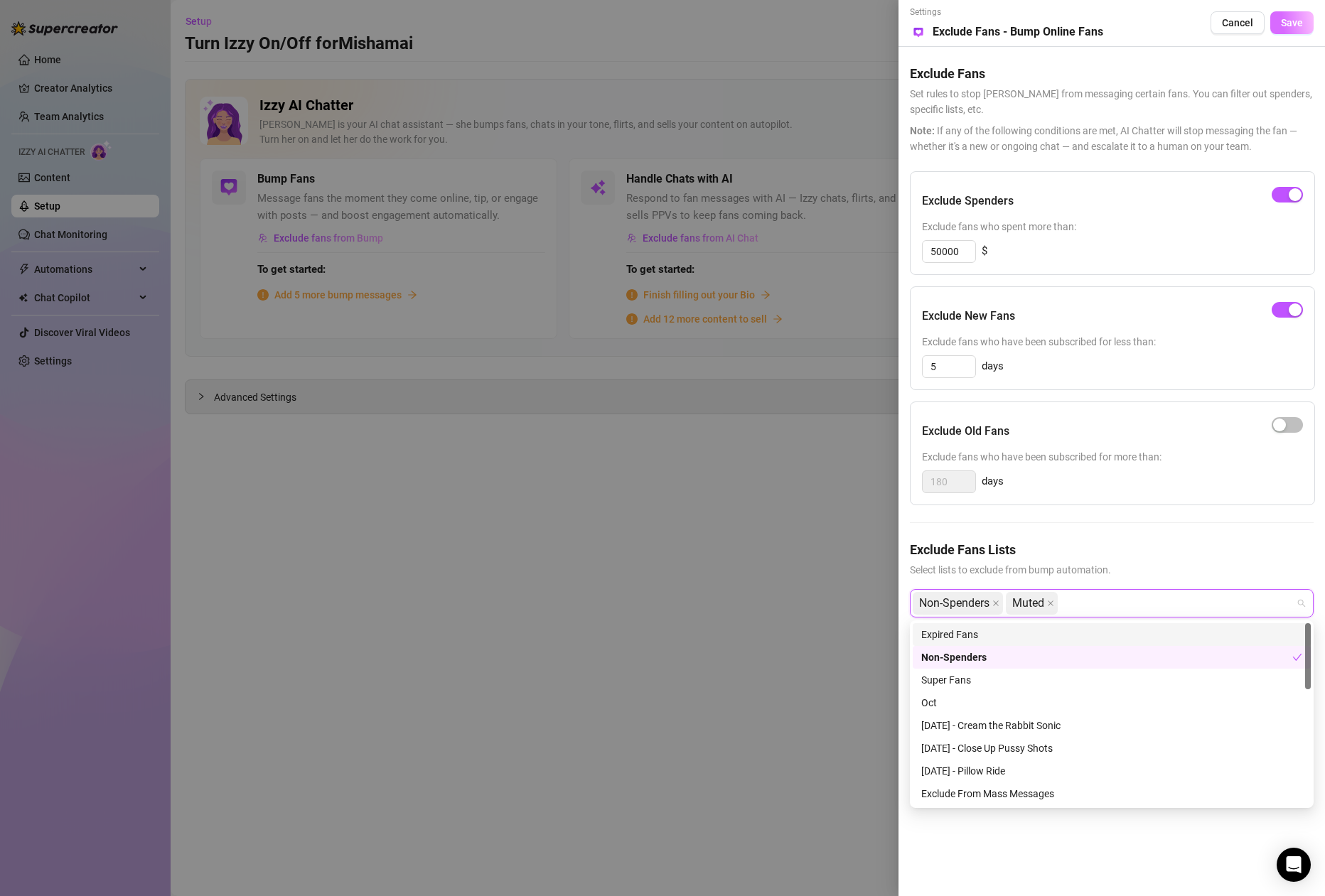
click at [1292, 32] on button "Save" at bounding box center [1292, 22] width 43 height 23
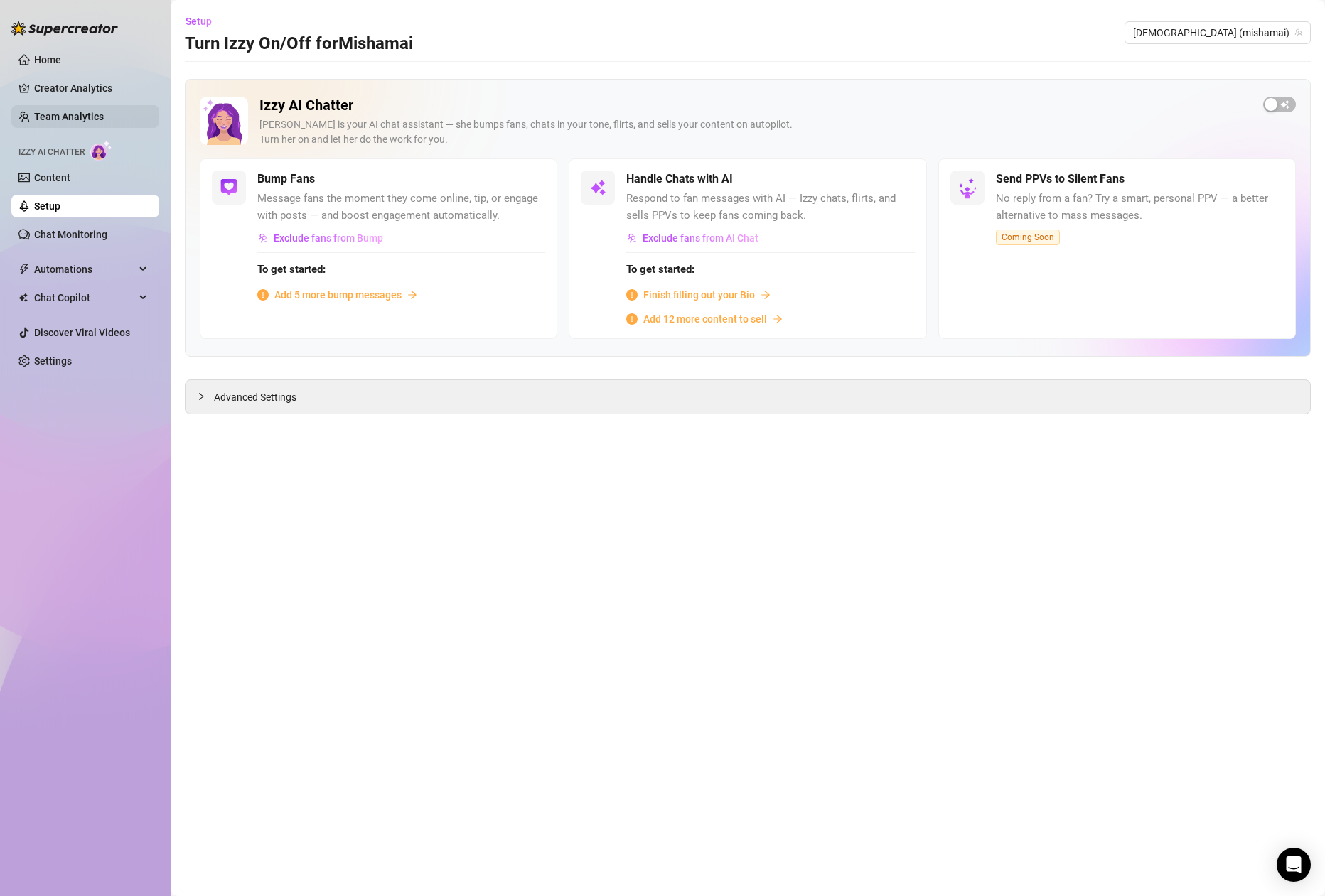
click at [101, 111] on link "Team Analytics" at bounding box center [68, 116] width 69 height 11
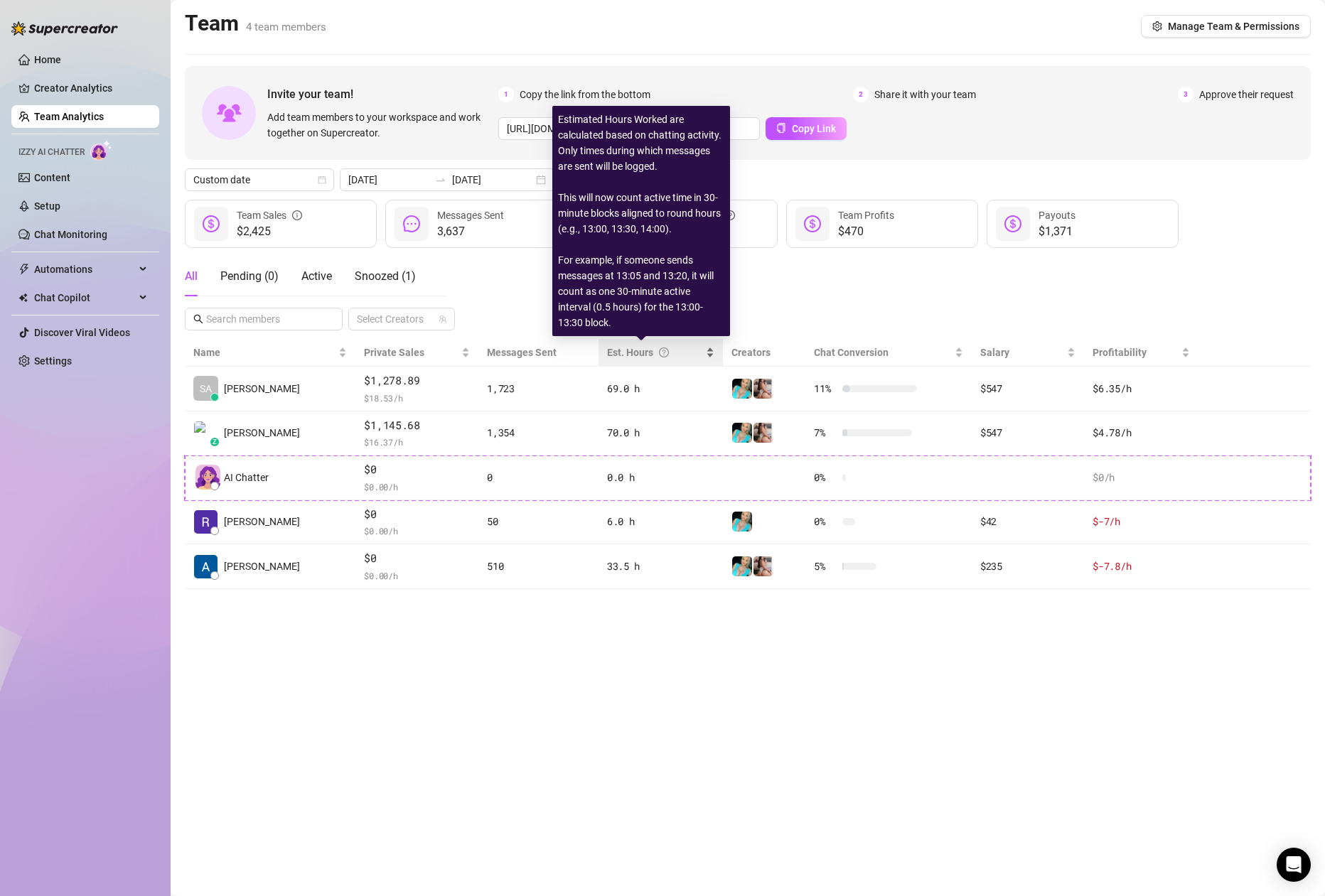
click at [637, 353] on div "Est. Hours" at bounding box center [655, 352] width 97 height 16
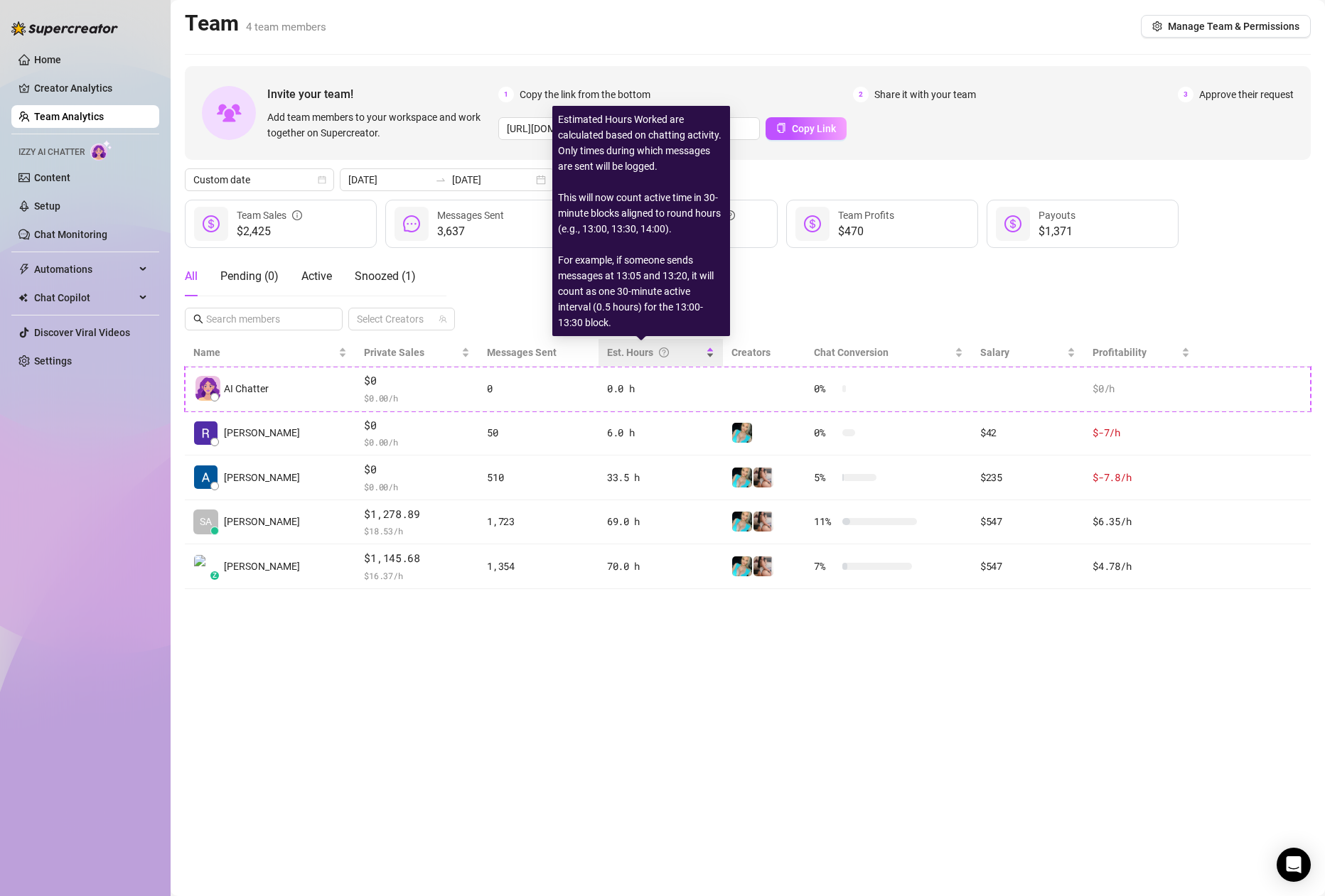
click at [635, 356] on div "Est. Hours" at bounding box center [655, 352] width 97 height 16
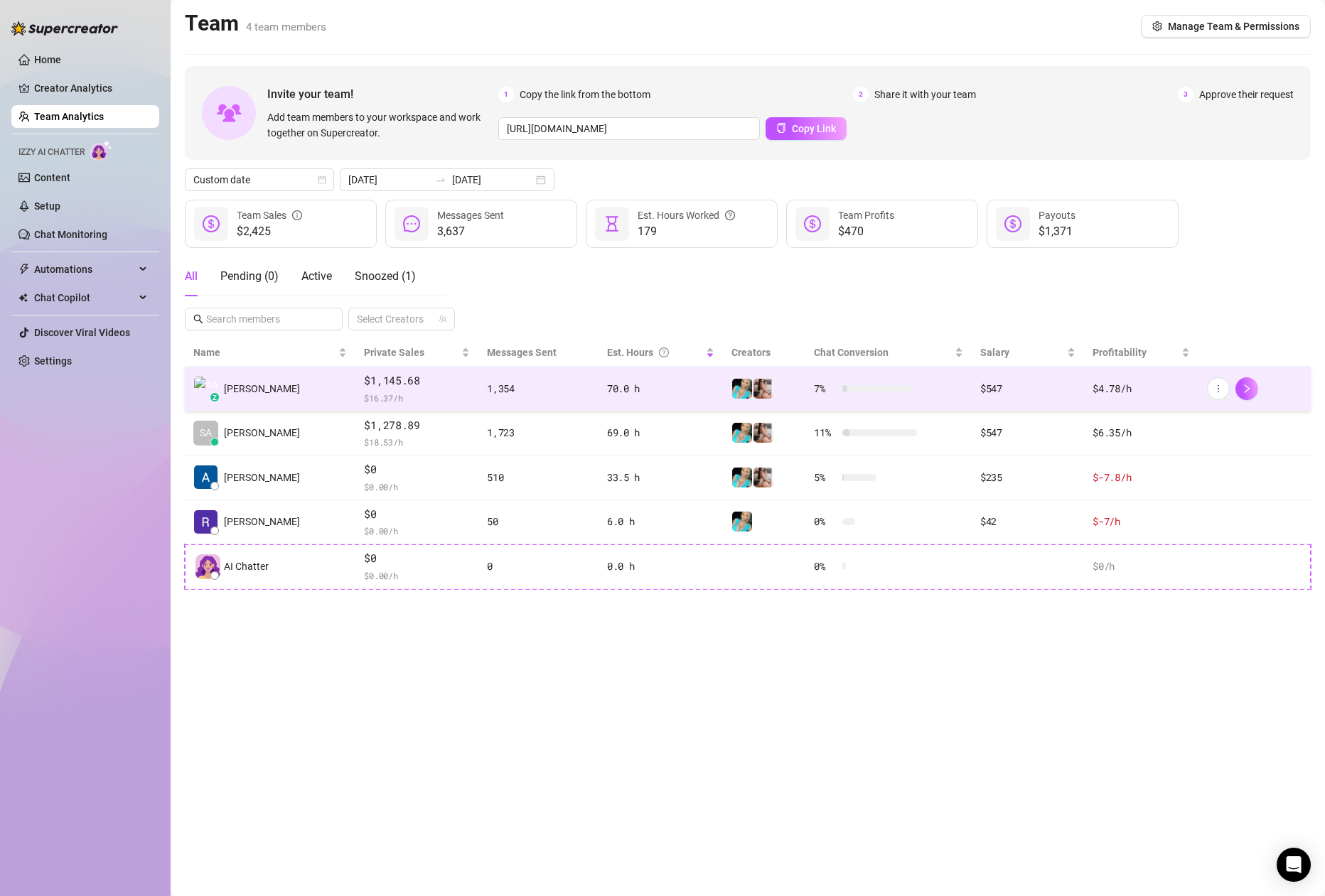
click at [627, 370] on td "70.0 h" at bounding box center [662, 388] width 125 height 45
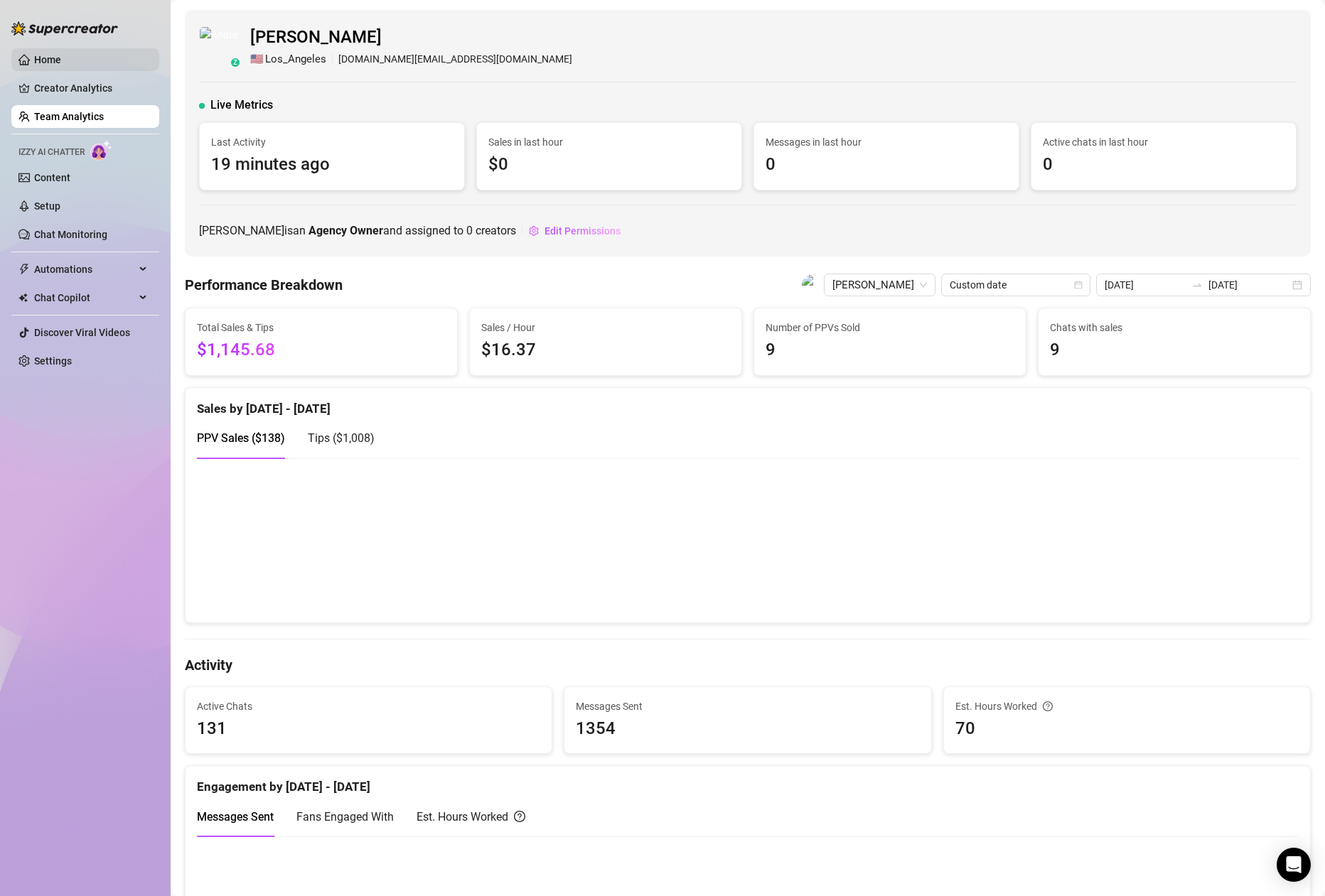
click at [61, 60] on link "Home" at bounding box center [47, 60] width 27 height 11
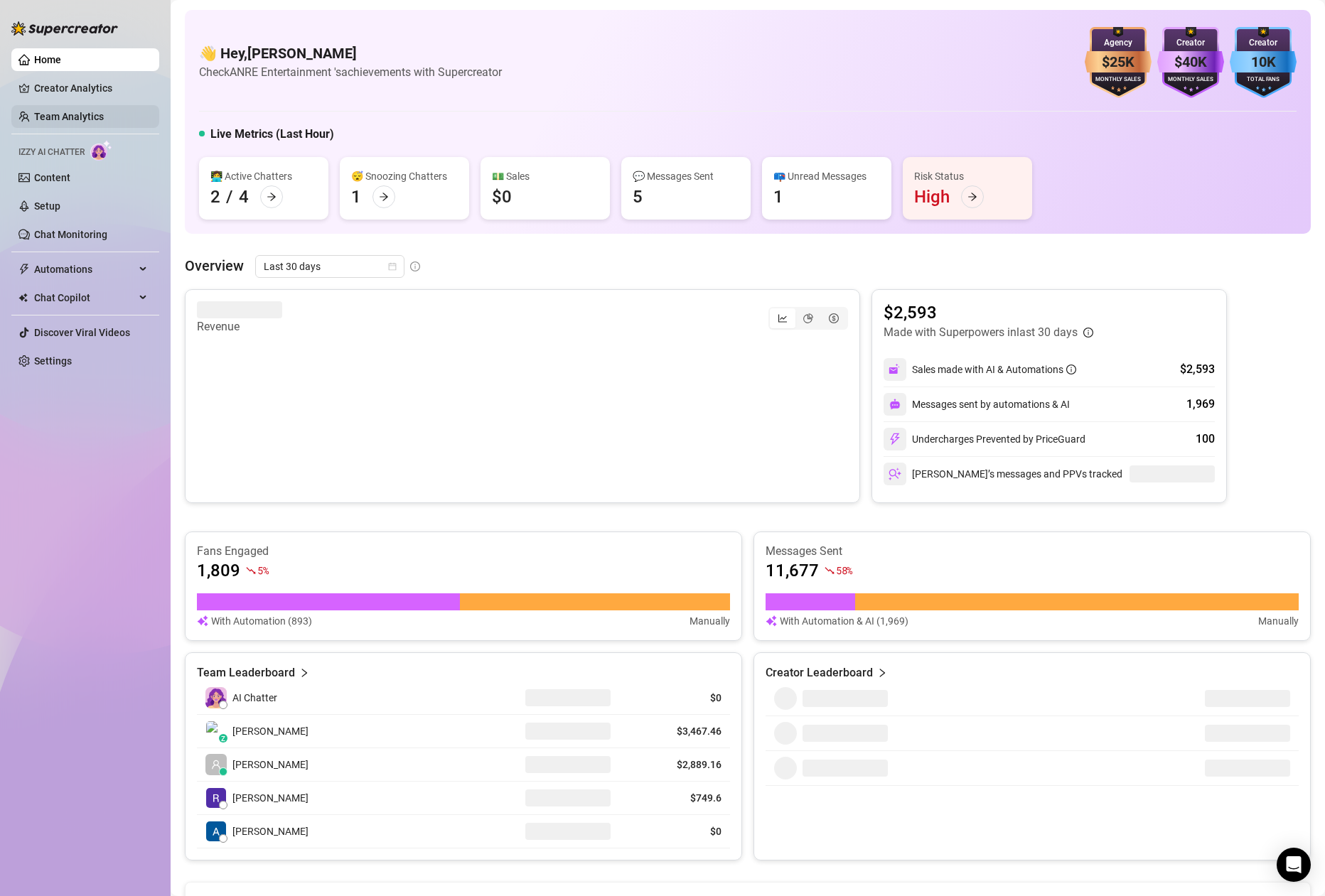
click at [66, 113] on link "Team Analytics" at bounding box center [68, 116] width 69 height 11
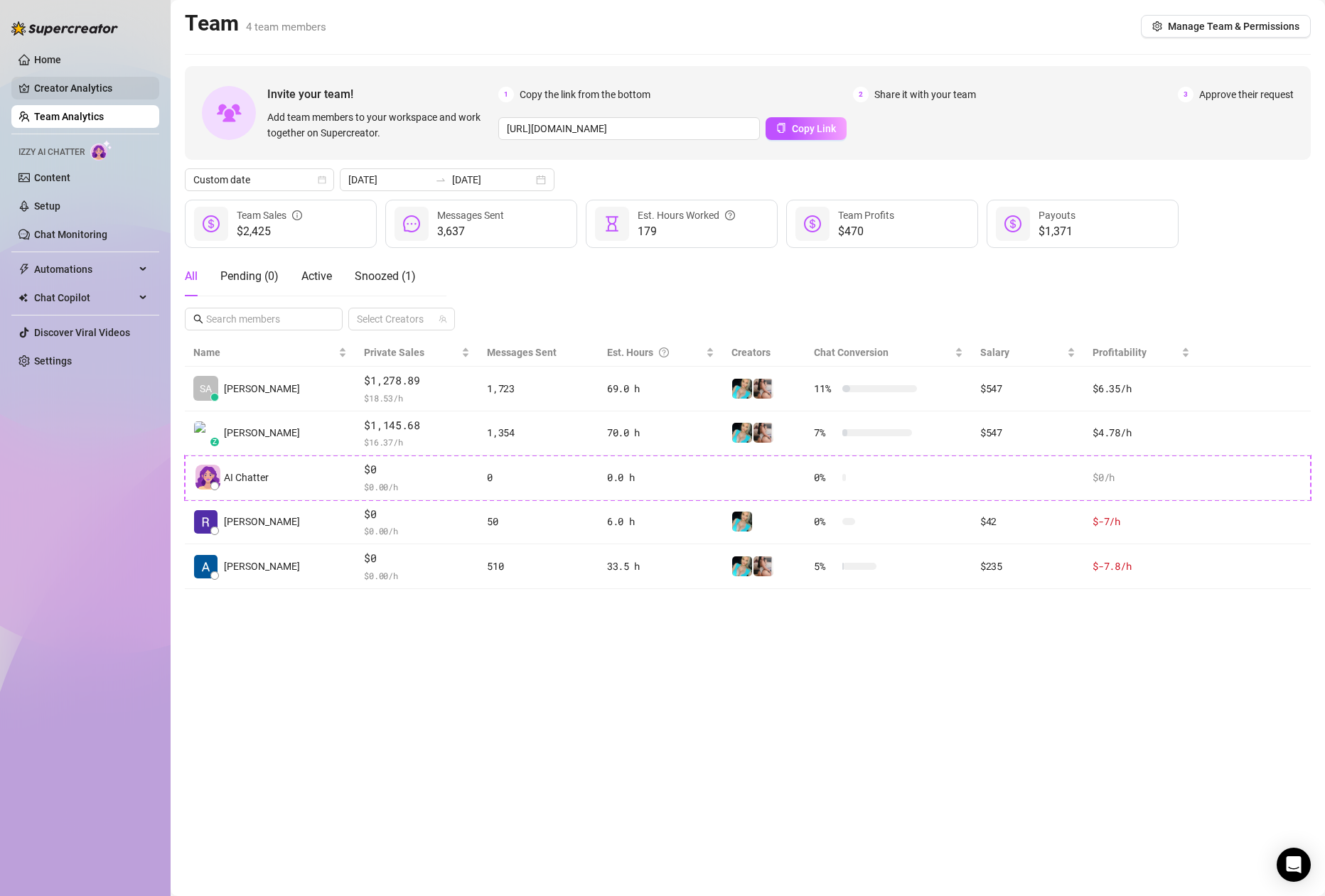
click at [93, 82] on link "Creator Analytics" at bounding box center [90, 88] width 113 height 23
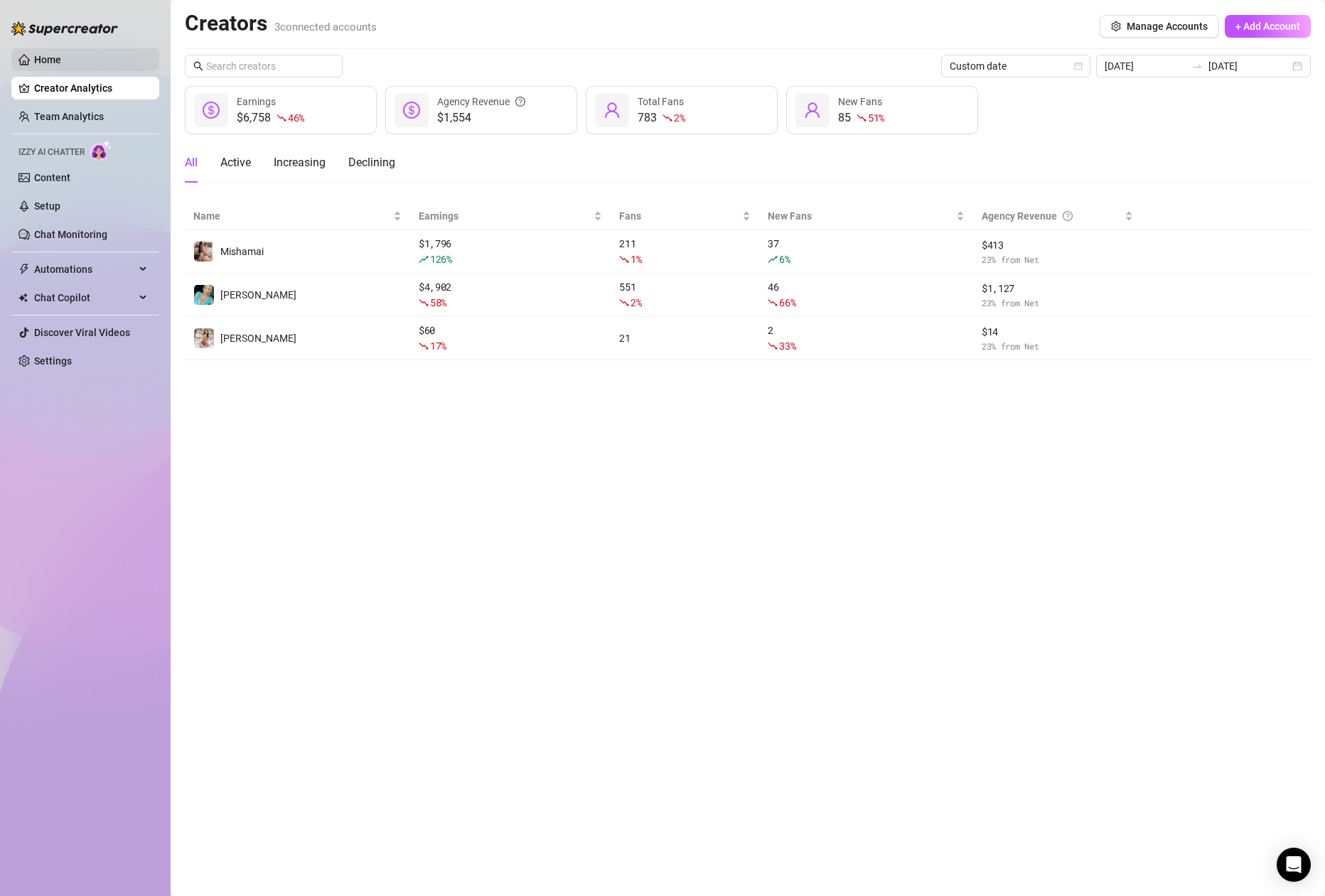
click at [61, 59] on link "Home" at bounding box center [47, 60] width 27 height 11
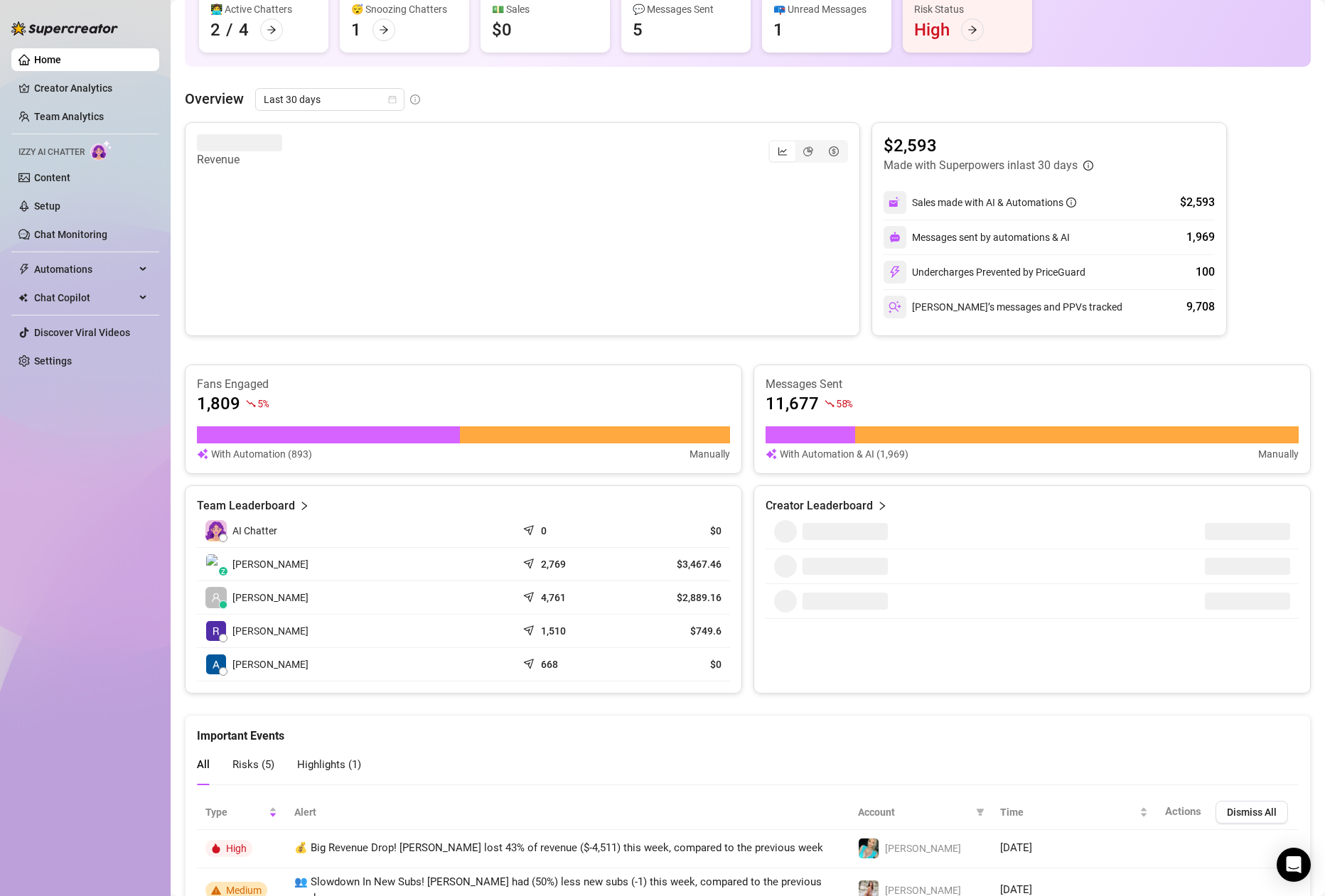
scroll to position [386, 0]
